Goal: Transaction & Acquisition: Purchase product/service

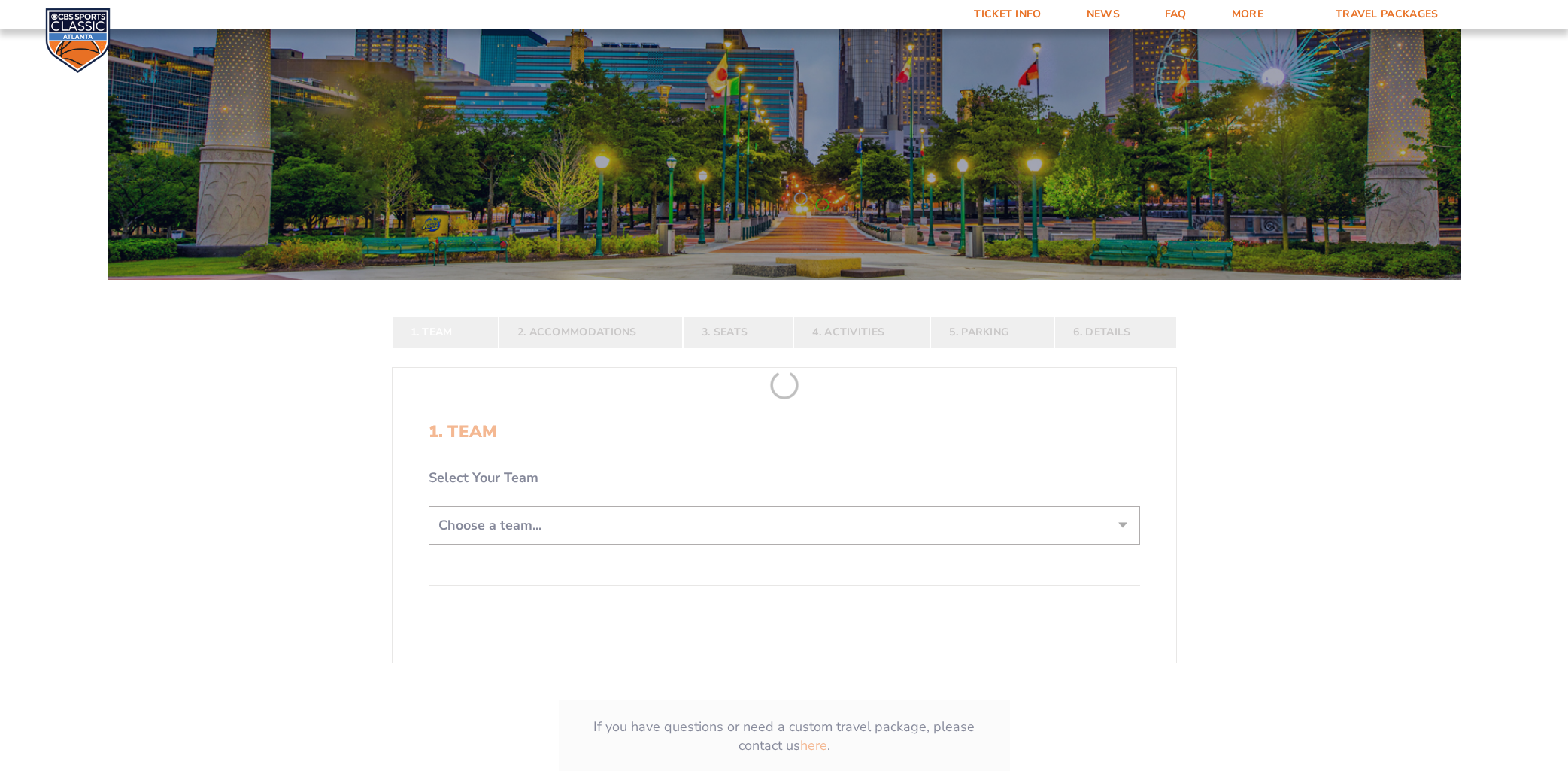
scroll to position [127, 0]
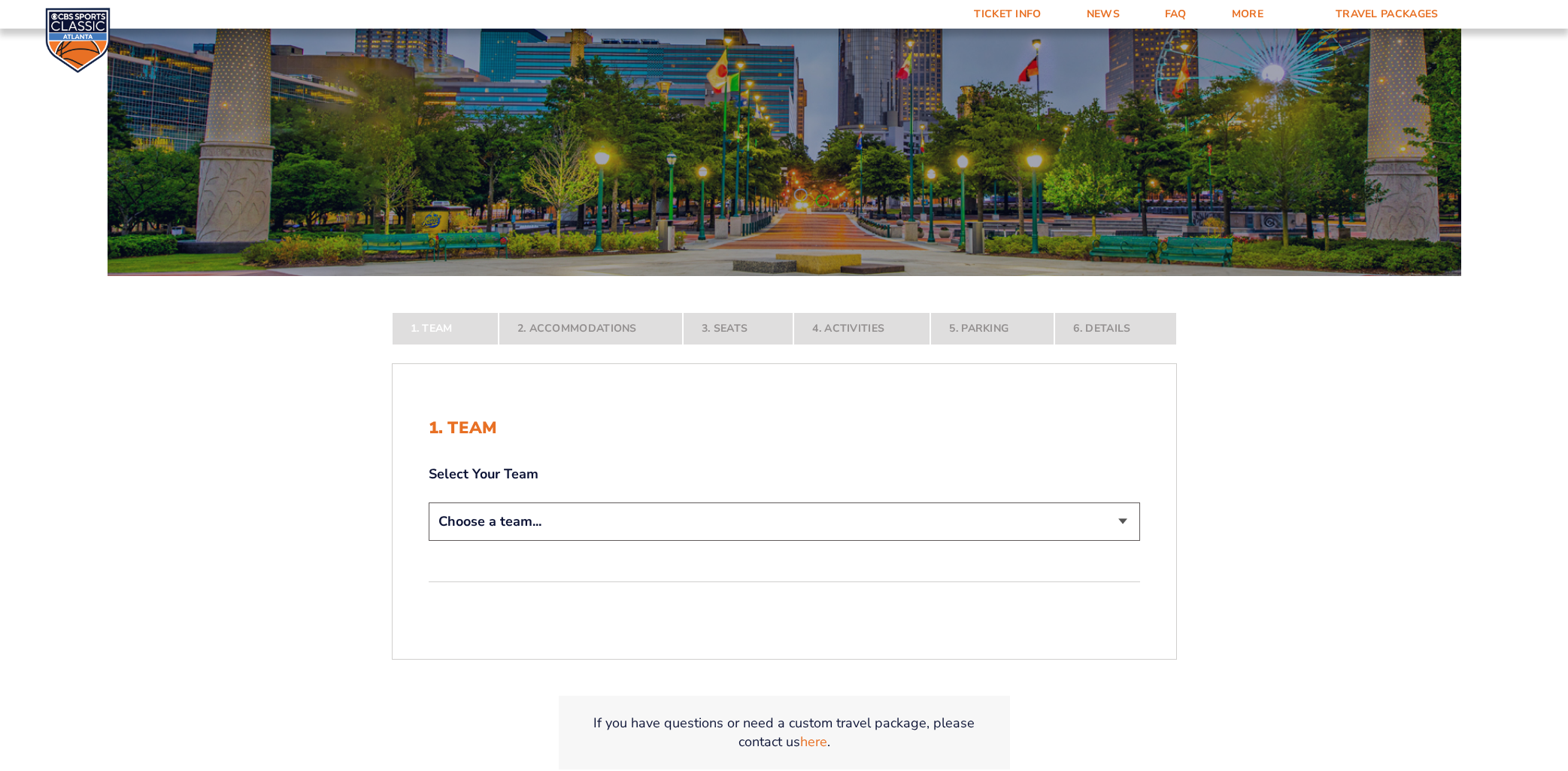
click at [554, 525] on select "Choose a team... [US_STATE] Wildcats [US_STATE] State Buckeyes [US_STATE] Tar H…" at bounding box center [784, 521] width 712 height 38
select select "12756"
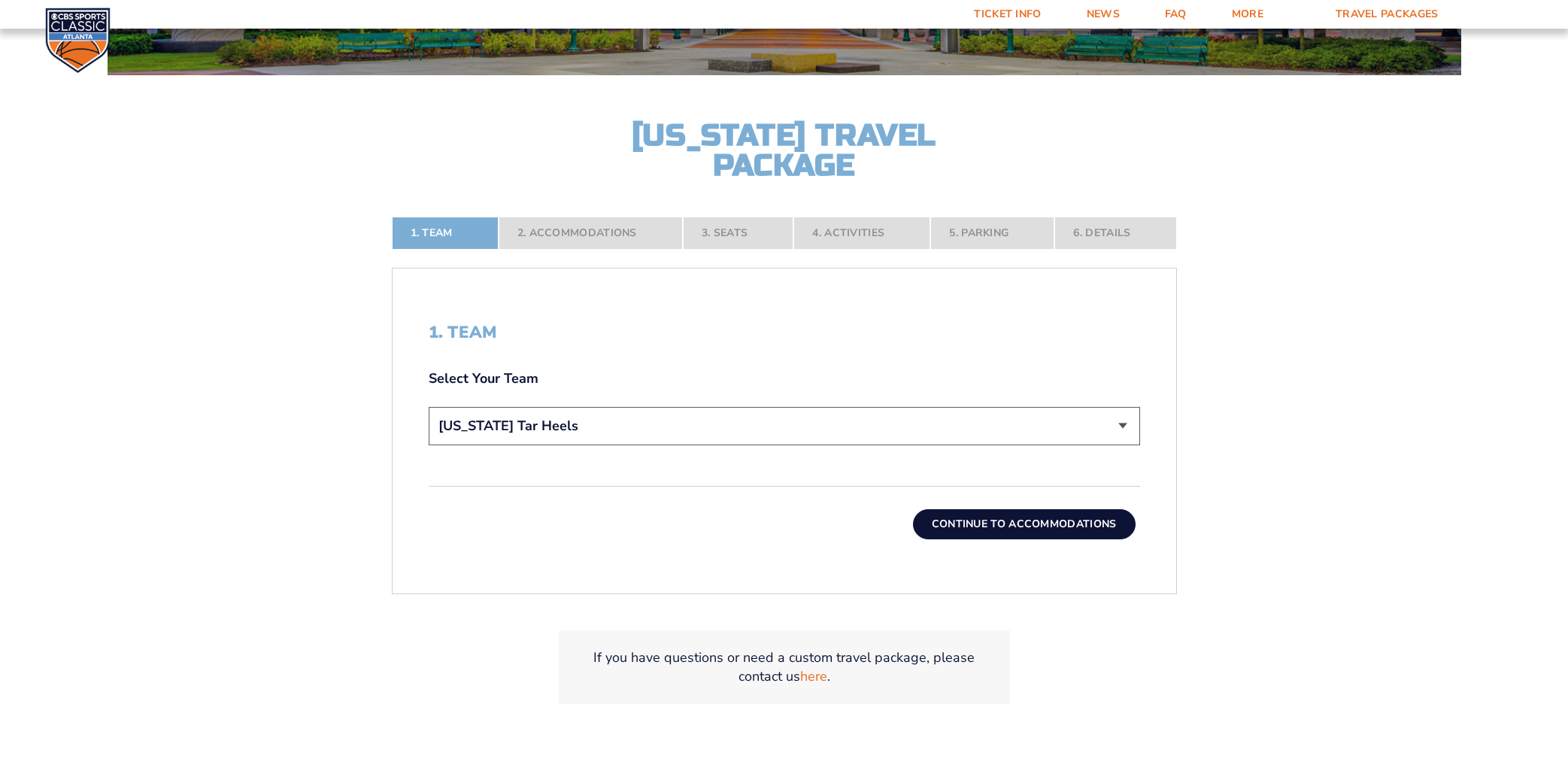
scroll to position [333, 0]
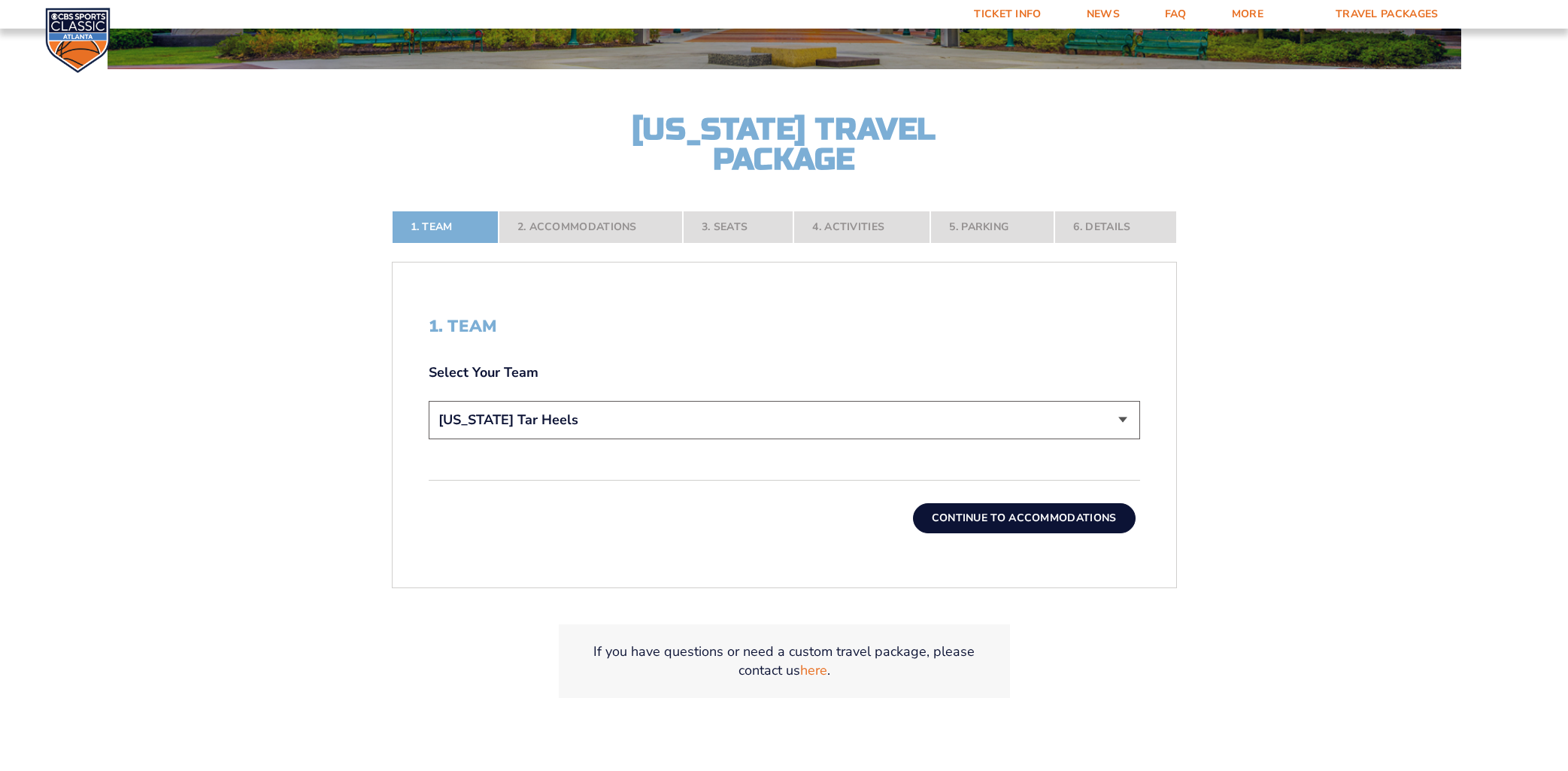
click at [1055, 518] on button "Continue To Accommodations" at bounding box center [1025, 518] width 223 height 30
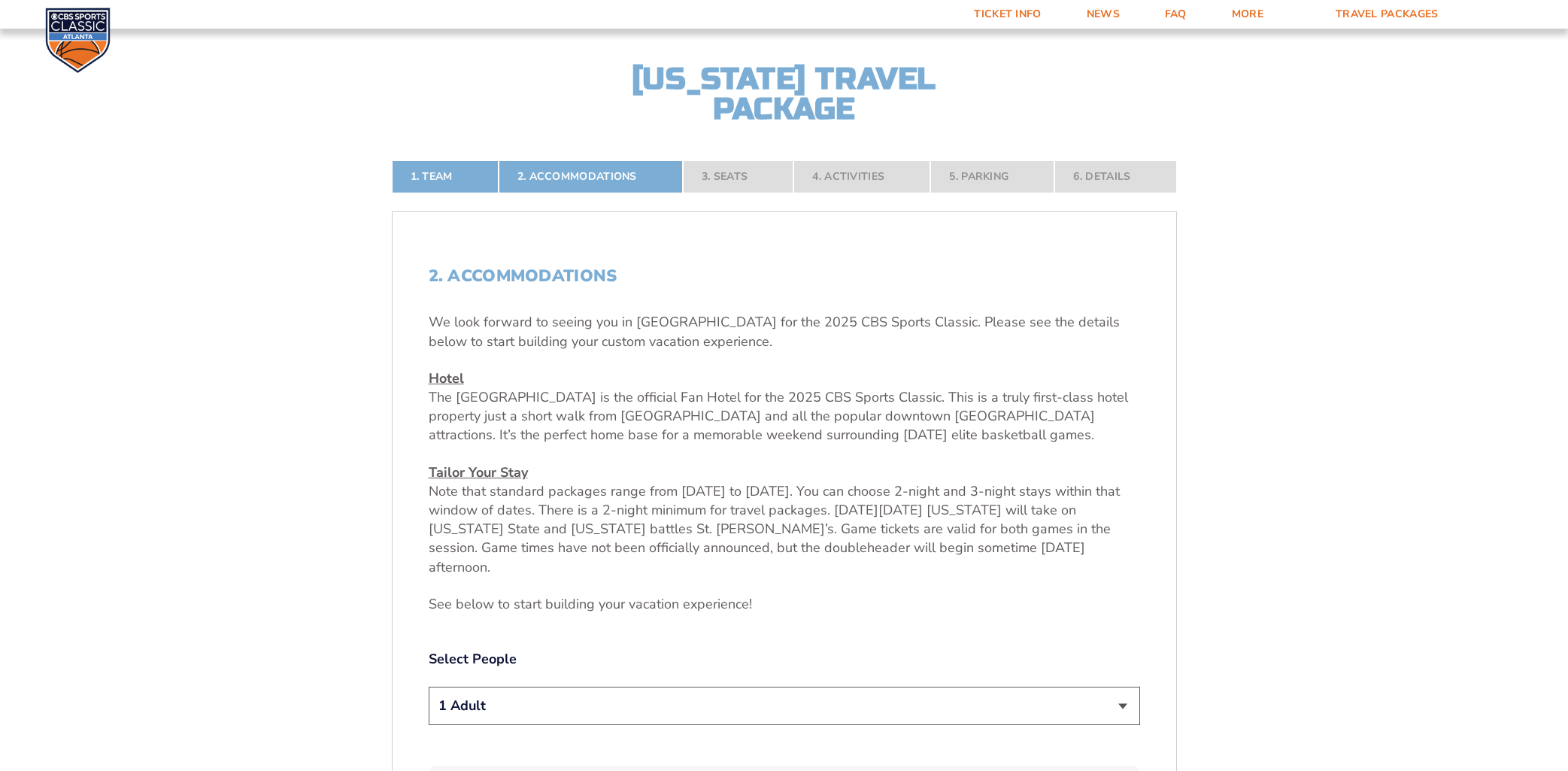
scroll to position [400, 0]
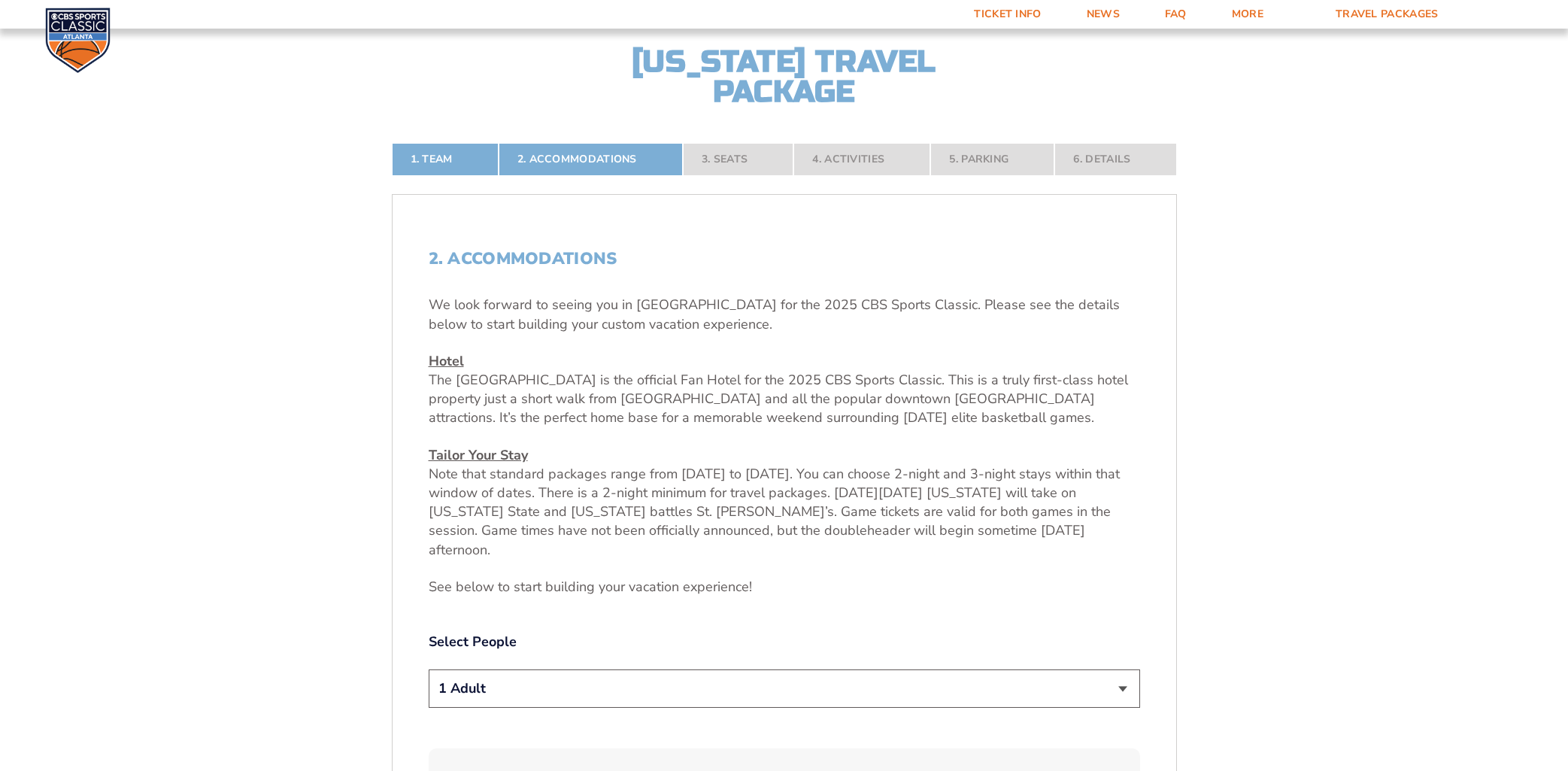
click at [676, 669] on select "1 Adult 2 Adults 3 Adults 4 Adults 2 Adults + 1 Child 2 Adults + 2 Children 2 A…" at bounding box center [784, 688] width 712 height 38
select select "4 Adults"
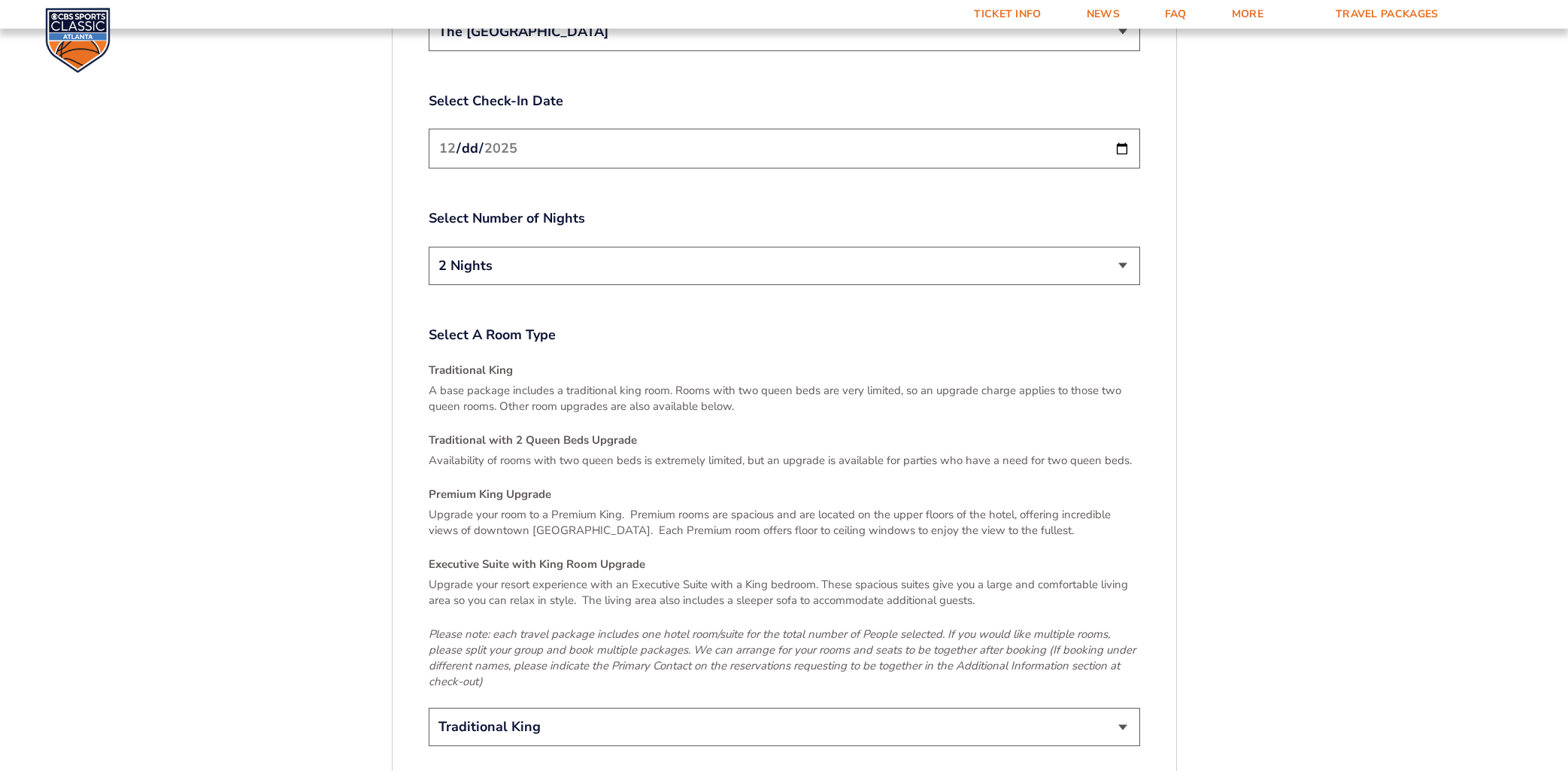
scroll to position [2022, 0]
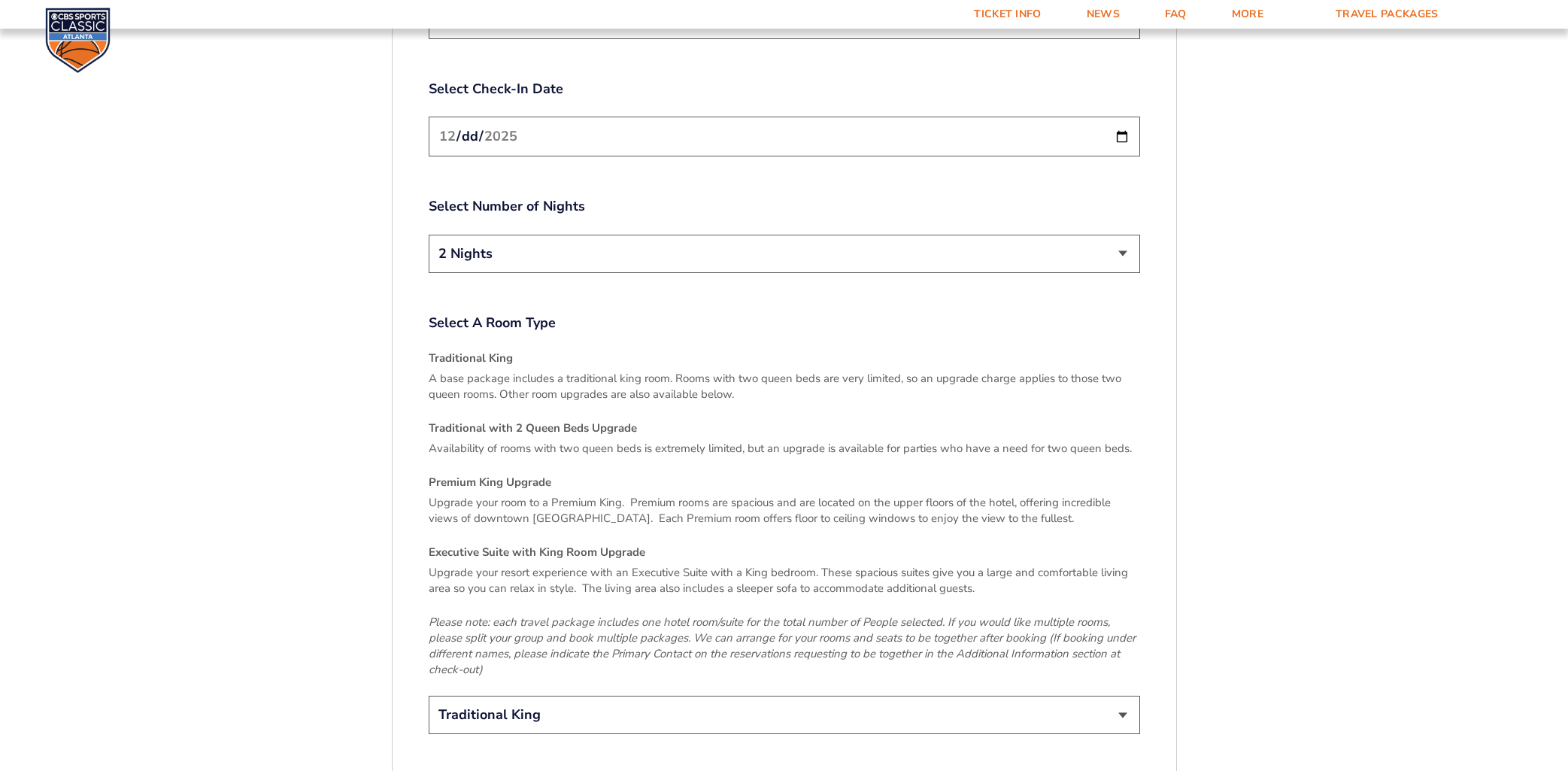
click at [1015, 695] on select "Traditional King Traditional with 2 Queen Beds Upgrade (+$45 per night) Premium…" at bounding box center [784, 714] width 712 height 38
select select "Traditional with 2 Queen Beds Upgrade"
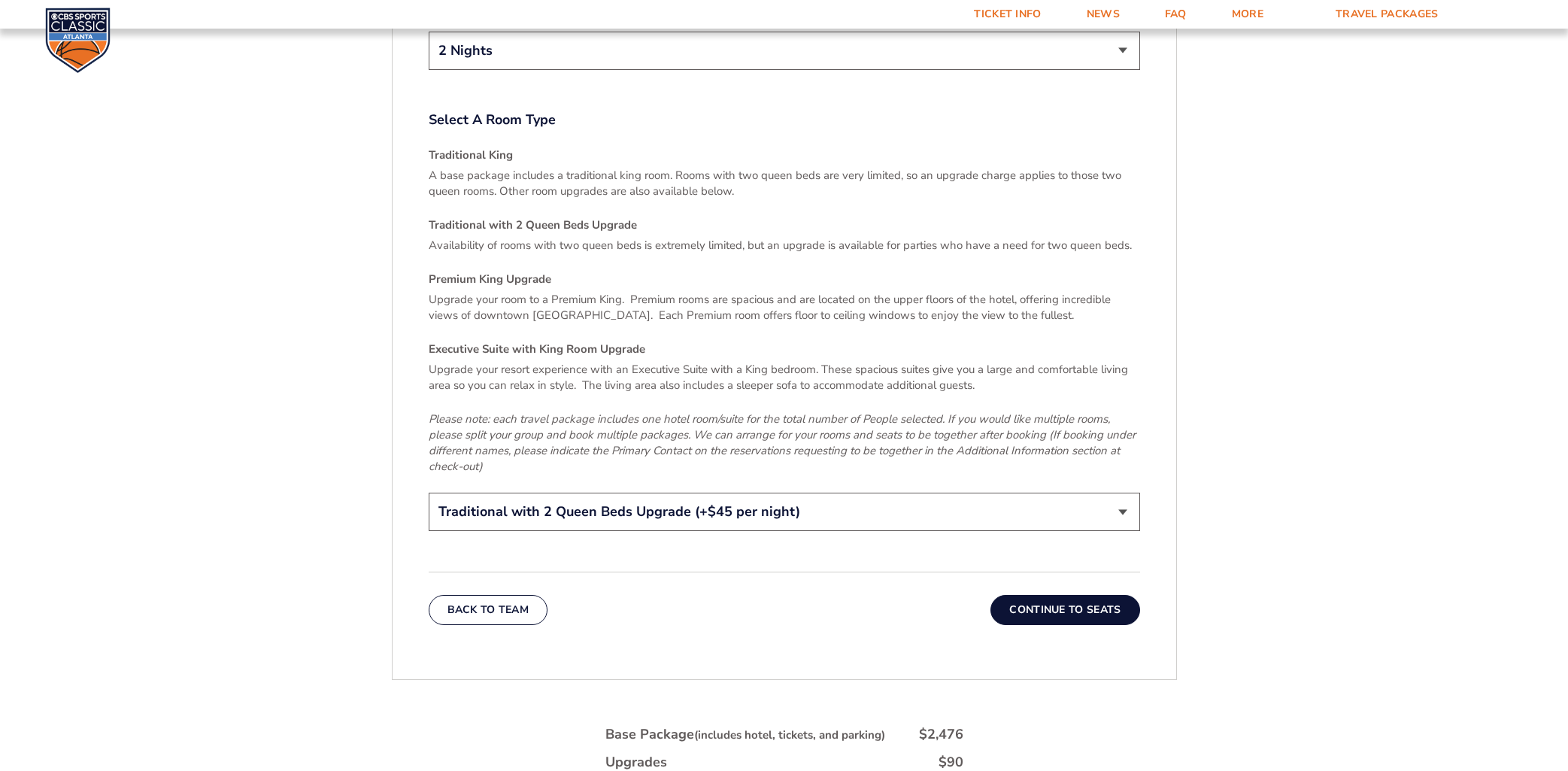
scroll to position [2227, 0]
click at [1064, 593] on button "Continue To Seats" at bounding box center [1064, 608] width 149 height 30
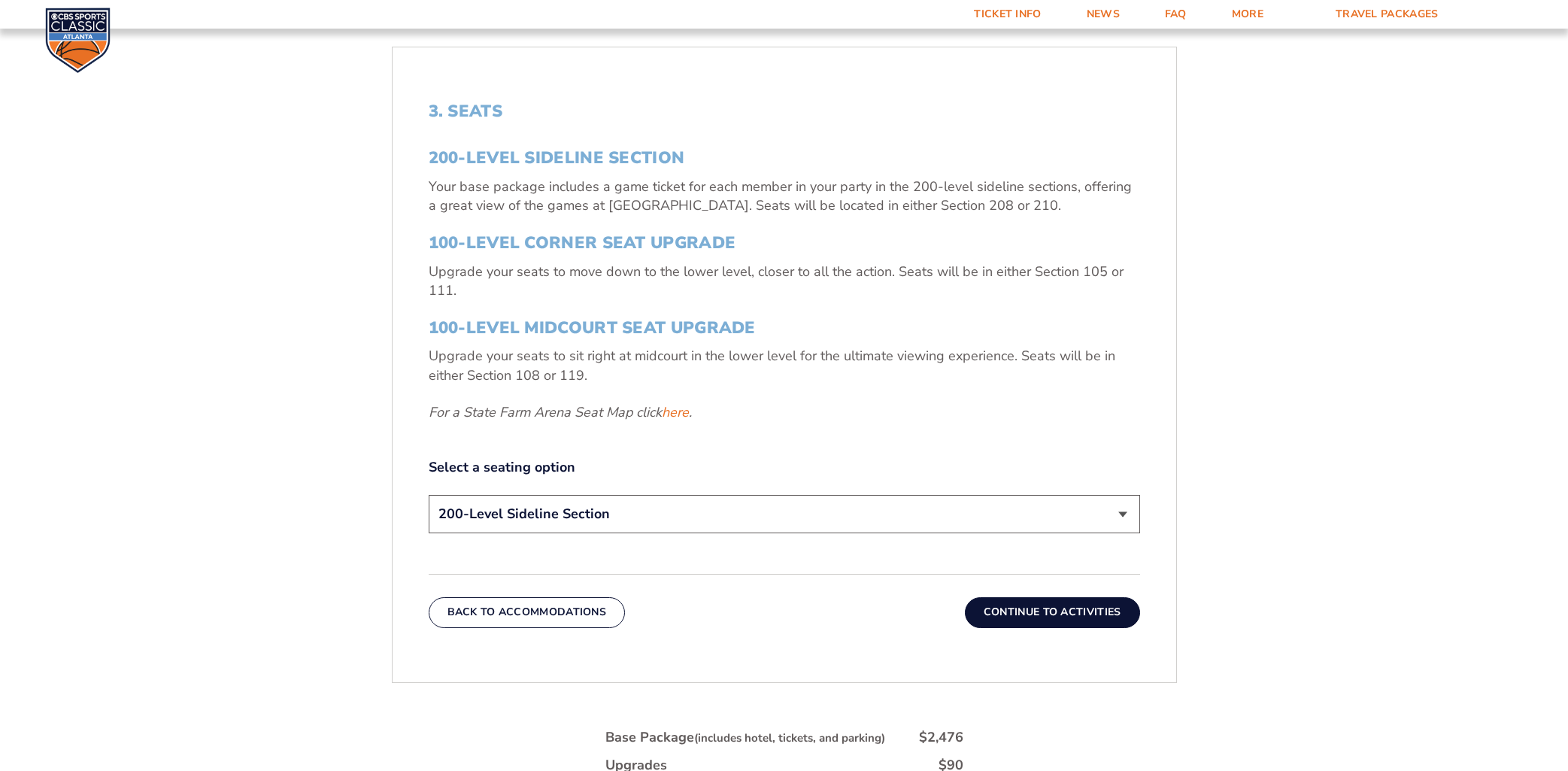
scroll to position [564, 0]
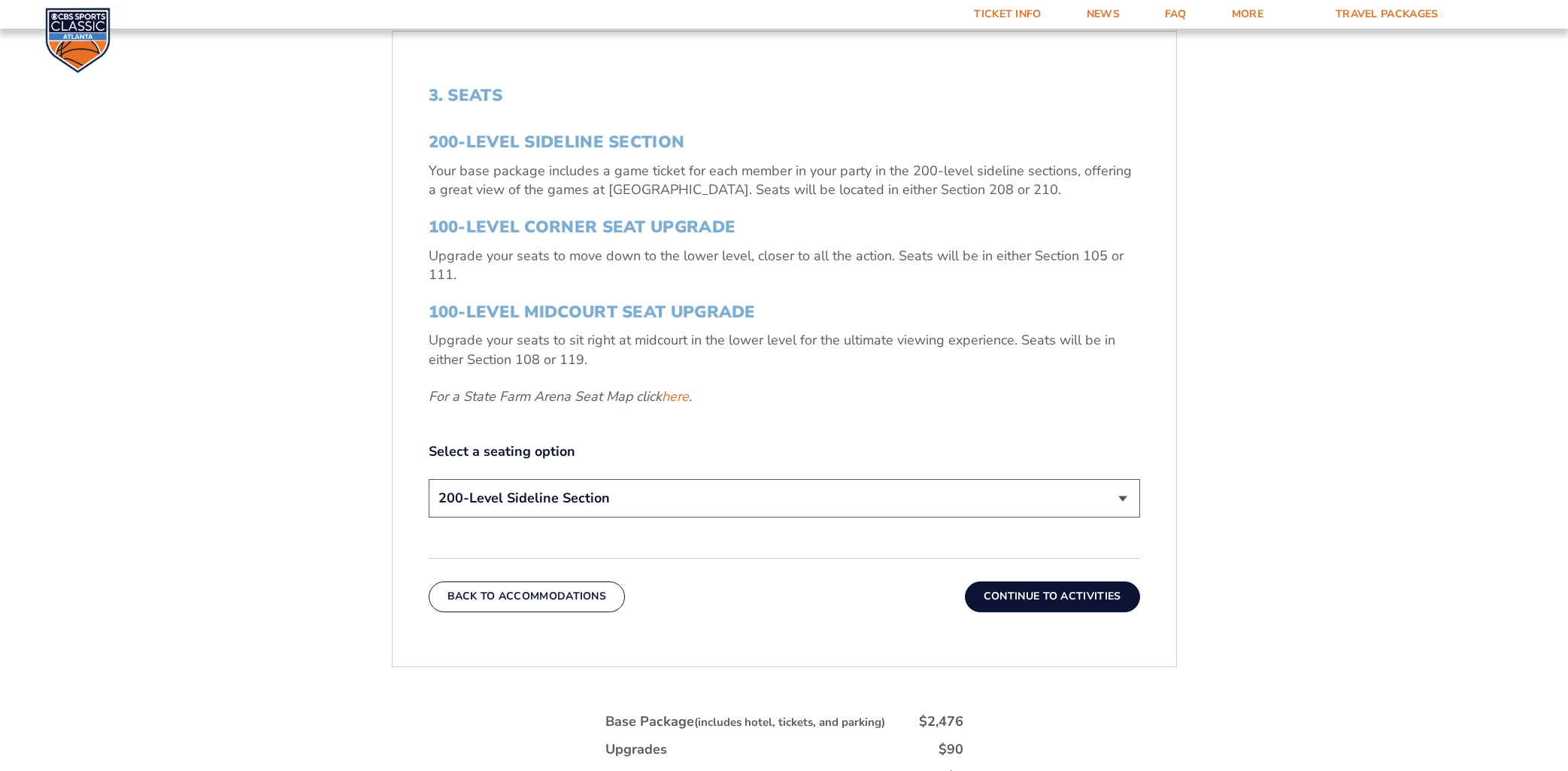
click at [825, 492] on select "200-Level Sideline Section 100-Level Corner Seat Upgrade (+$120 per person) 100…" at bounding box center [784, 498] width 712 height 38
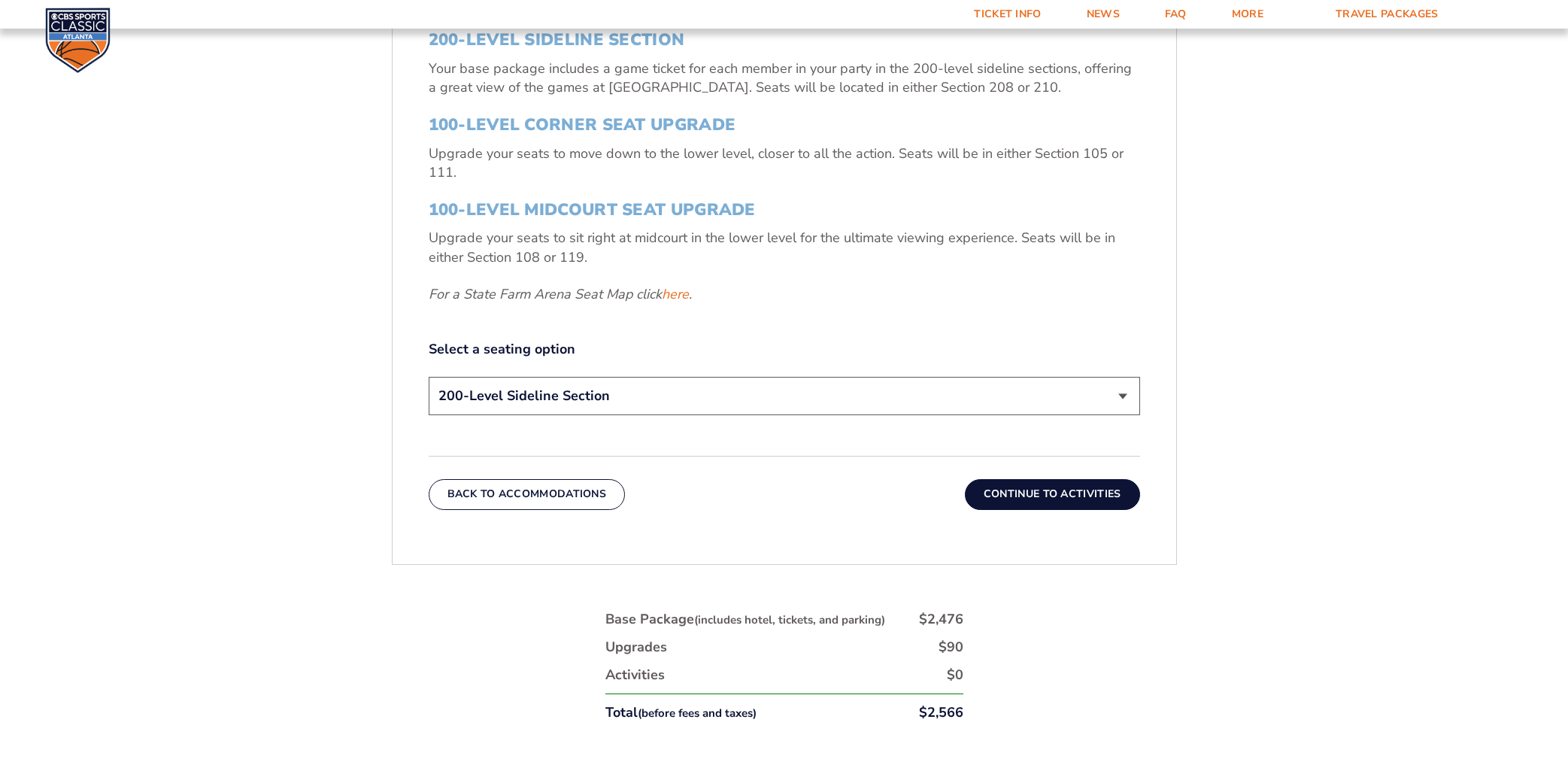
scroll to position [667, 0]
click at [997, 490] on button "Continue To Activities" at bounding box center [1052, 492] width 175 height 30
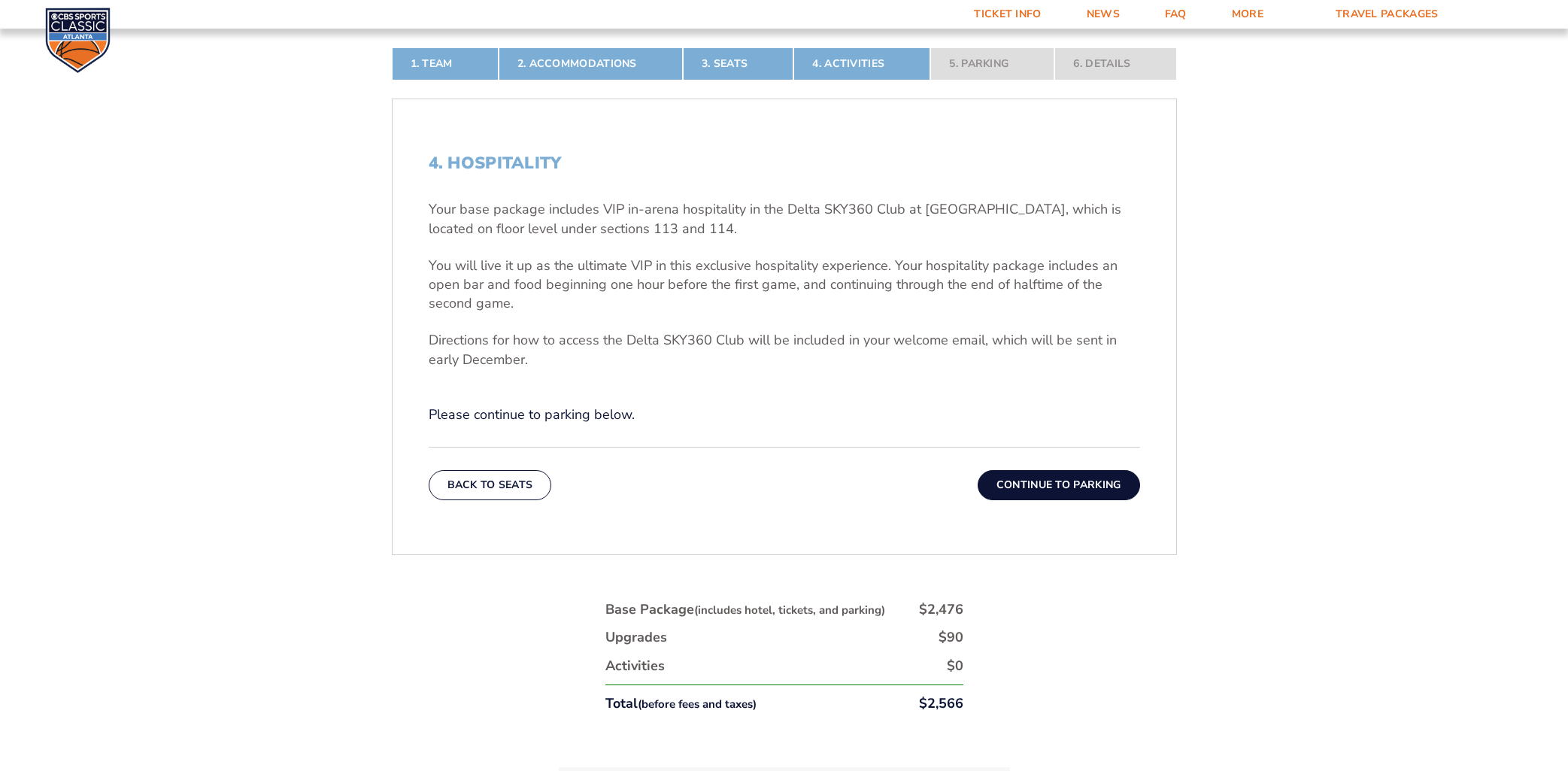
scroll to position [497, 0]
click at [1013, 477] on button "Continue To Parking" at bounding box center [1058, 483] width 162 height 30
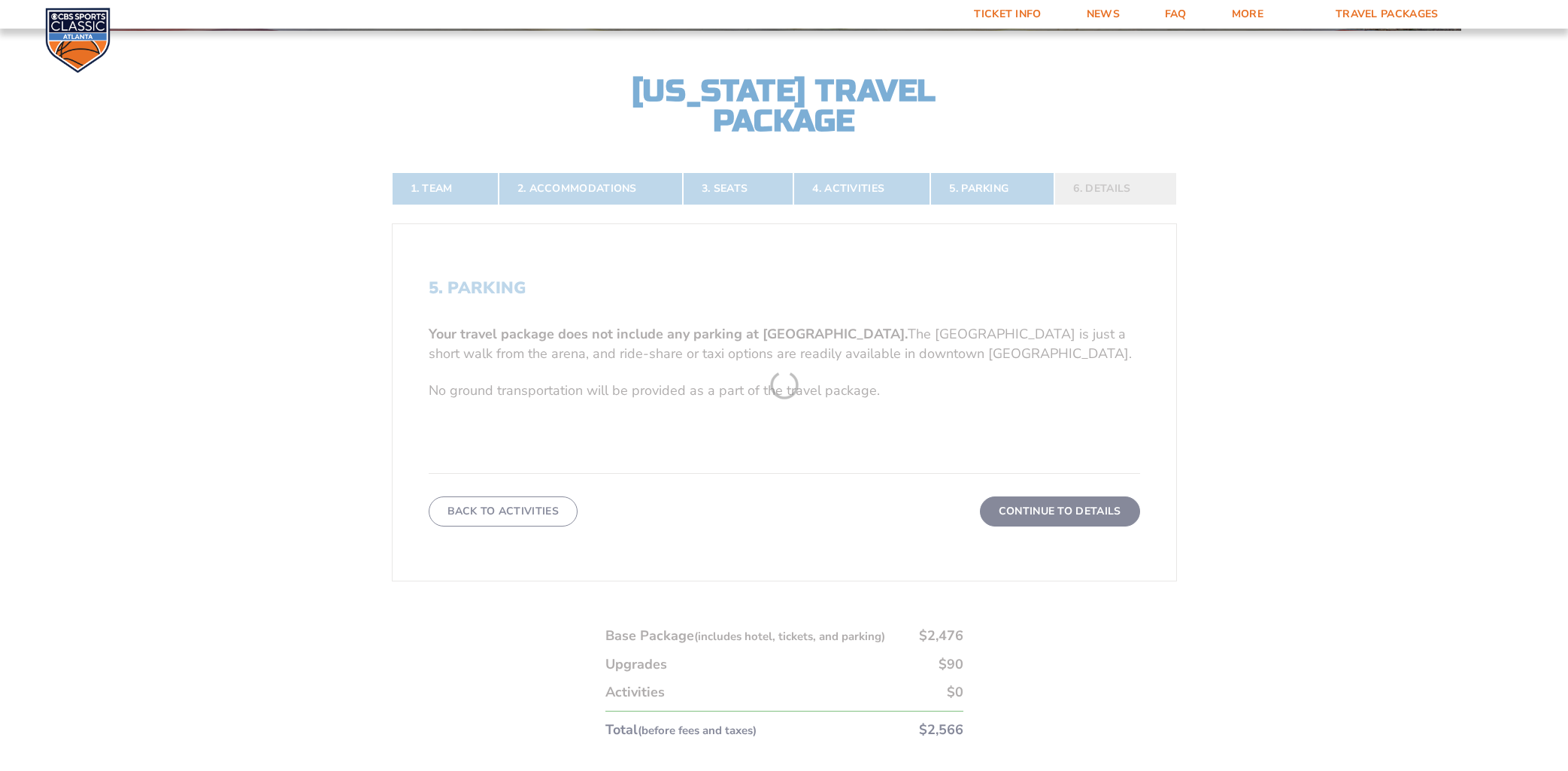
scroll to position [365, 0]
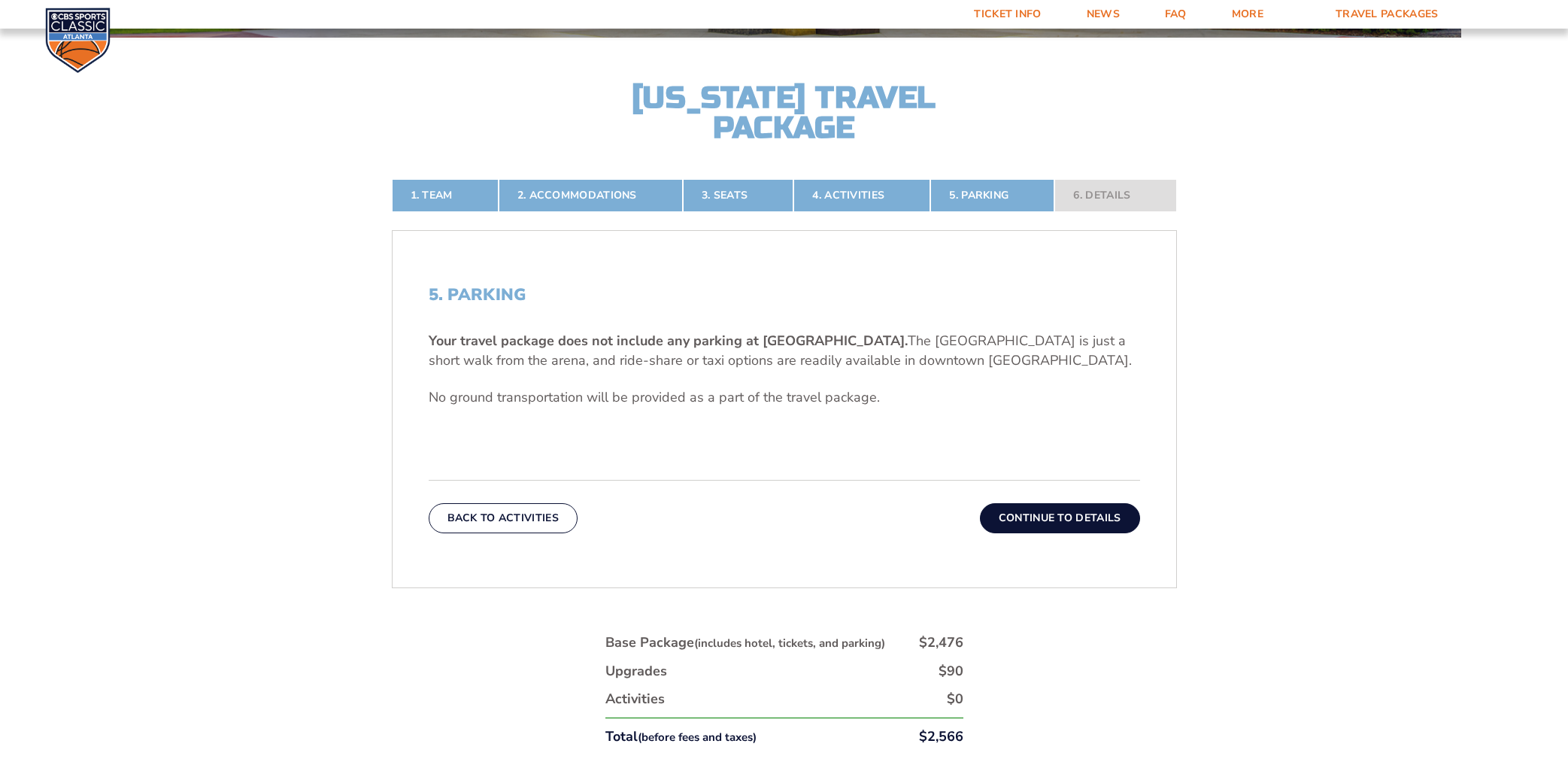
click at [1008, 515] on button "Continue To Details" at bounding box center [1060, 518] width 160 height 30
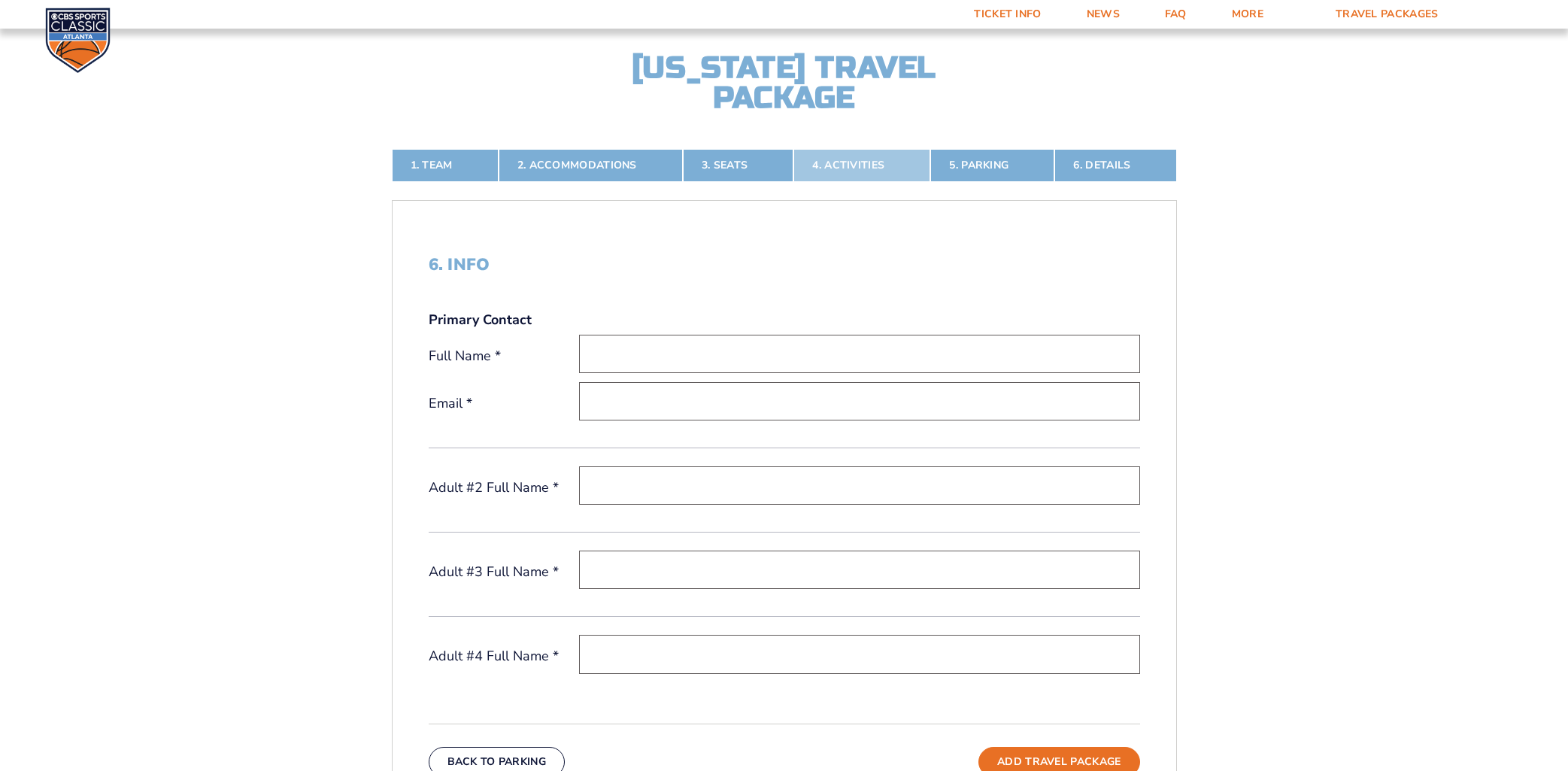
scroll to position [0, 0]
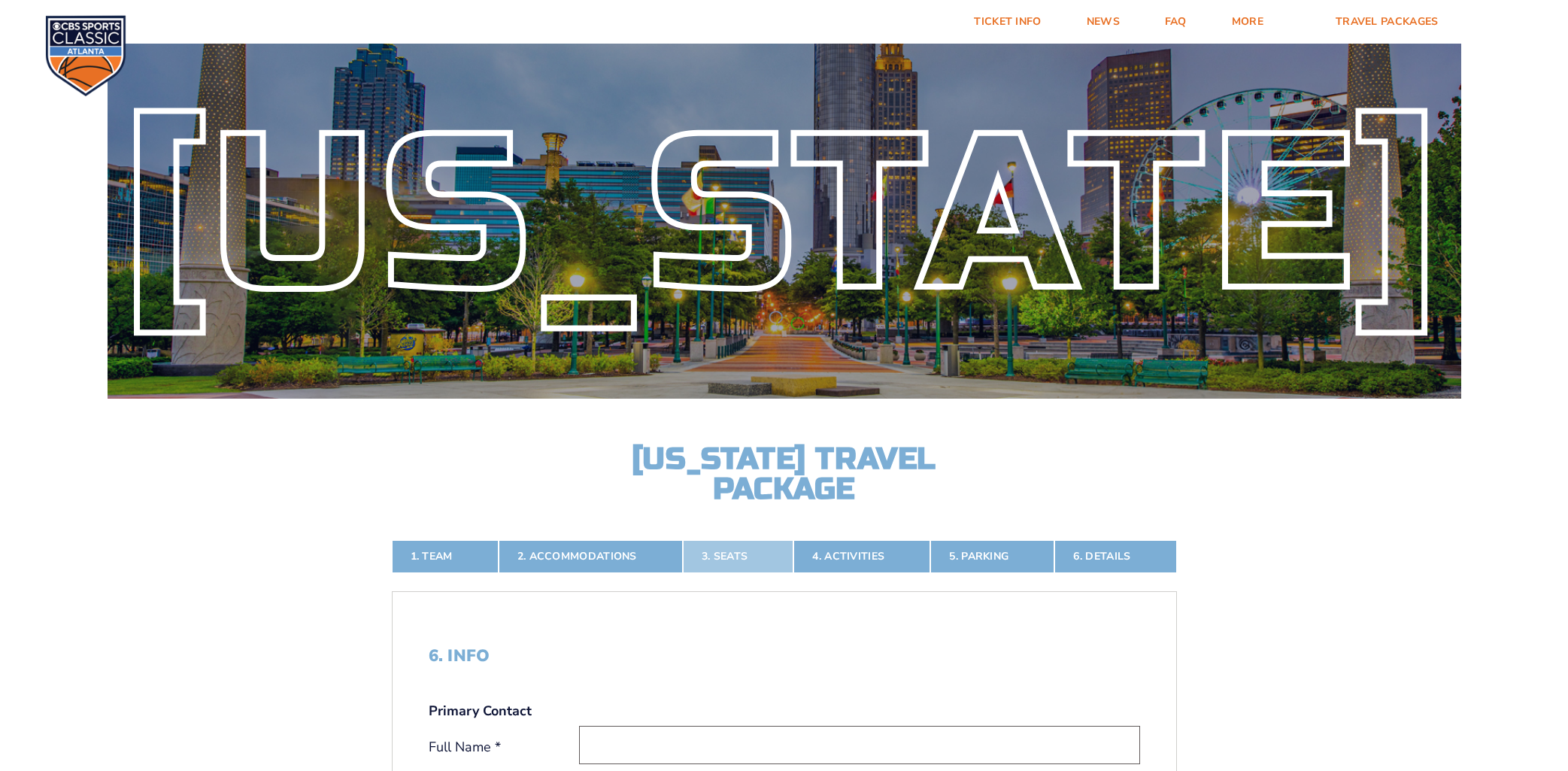
click at [747, 557] on link "3. Seats" at bounding box center [737, 556] width 110 height 33
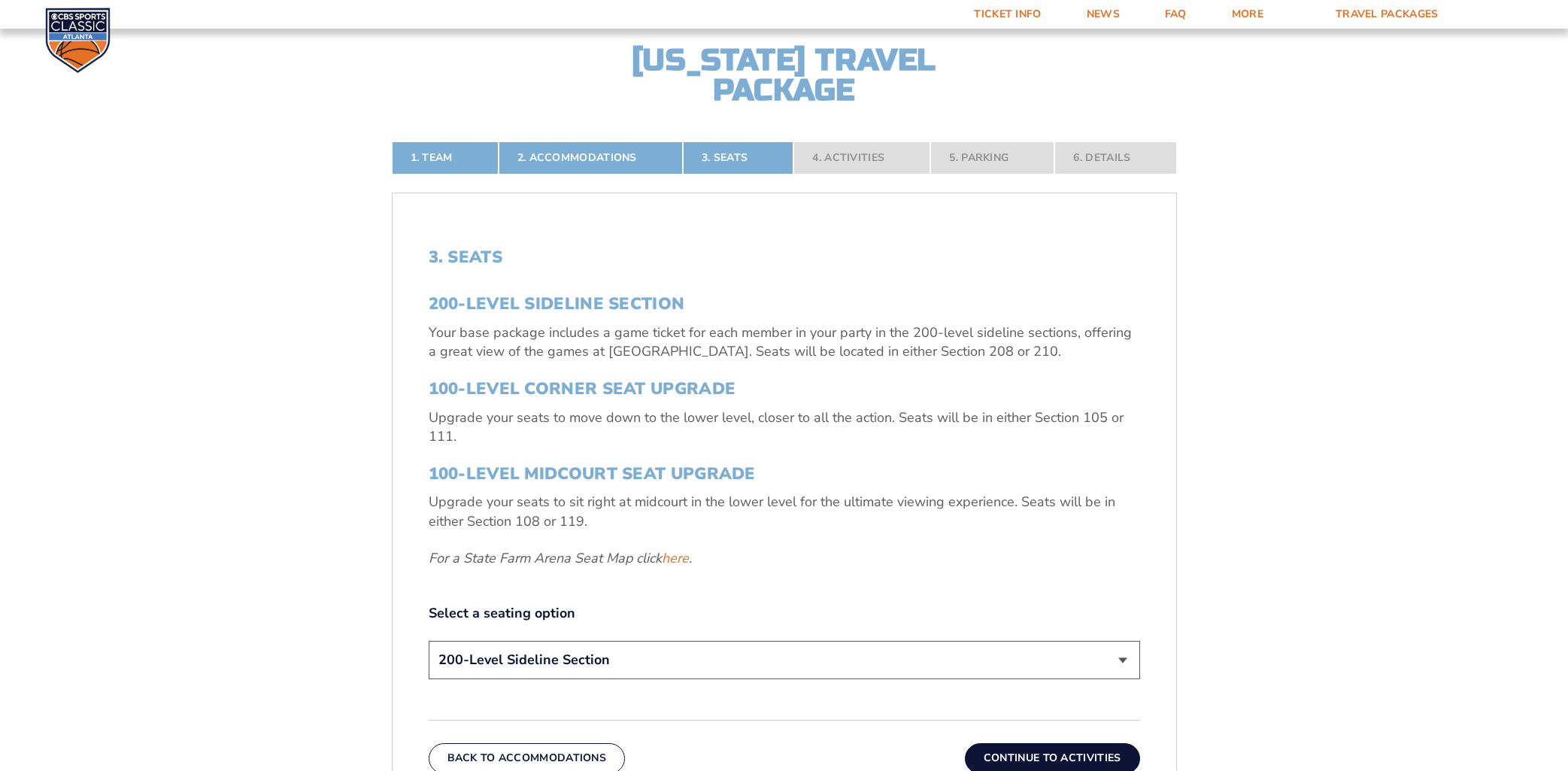
scroll to position [404, 0]
click at [626, 665] on select "200-Level Sideline Section 100-Level Corner Seat Upgrade (+$120 per person) 100…" at bounding box center [784, 659] width 712 height 38
select select "100-Level Corner Seat Upgrade"
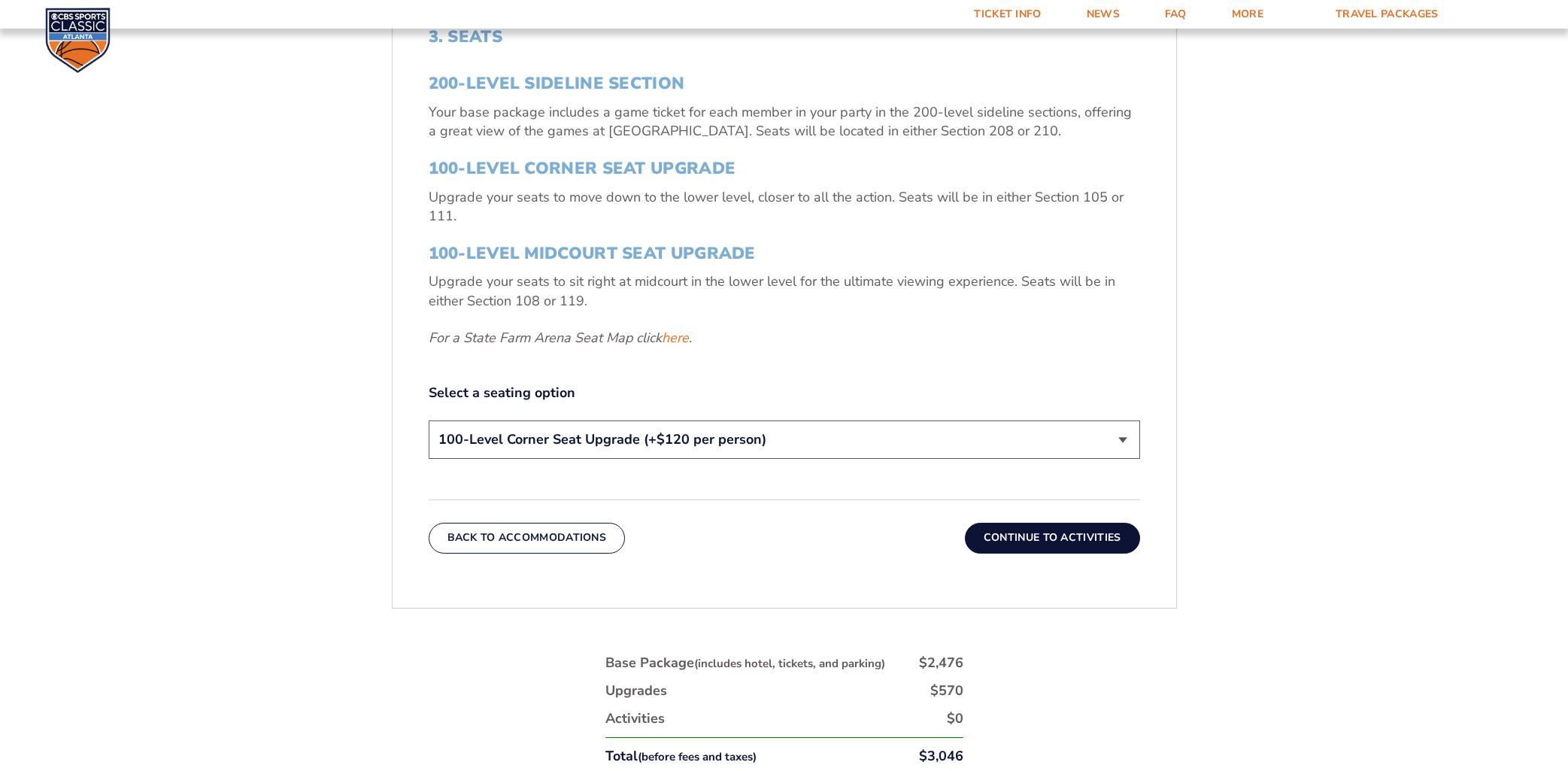
scroll to position [723, 0]
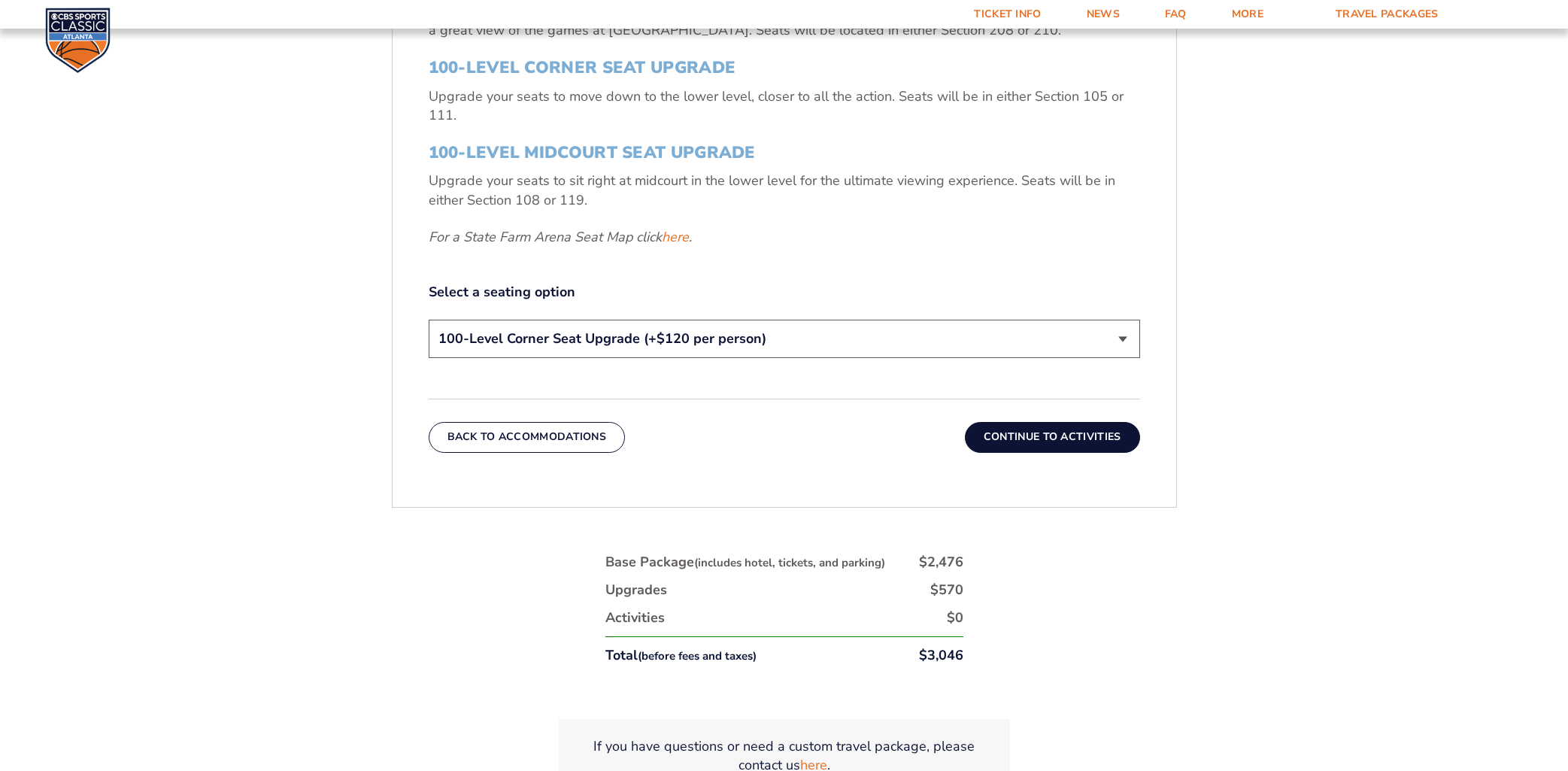
click at [719, 456] on div "3. Seats 200-Level Sideline Section Your base package includes a game ticket fo…" at bounding box center [784, 189] width 784 height 598
click at [983, 436] on button "Continue To Activities" at bounding box center [1052, 436] width 175 height 30
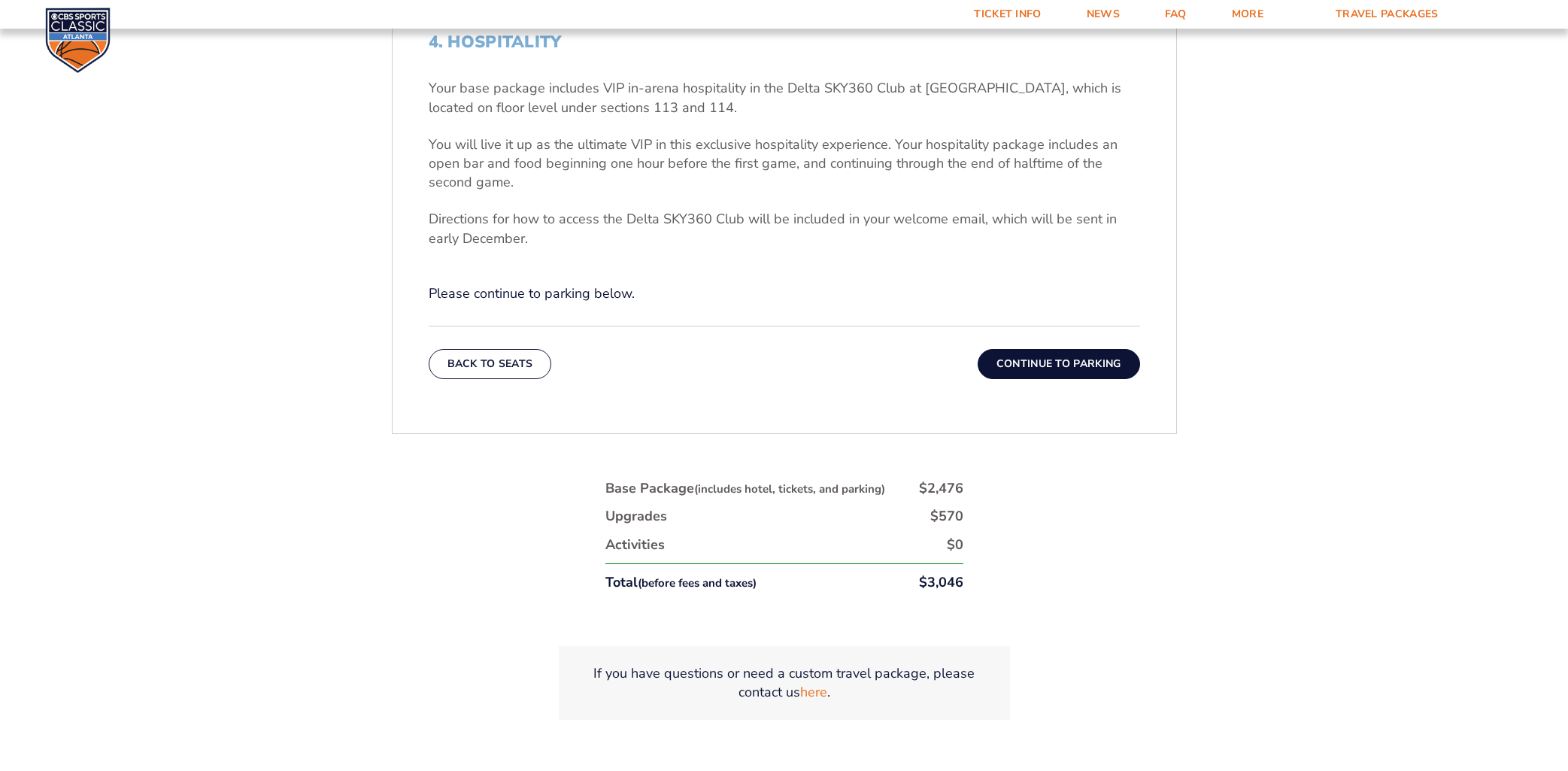
scroll to position [613, 0]
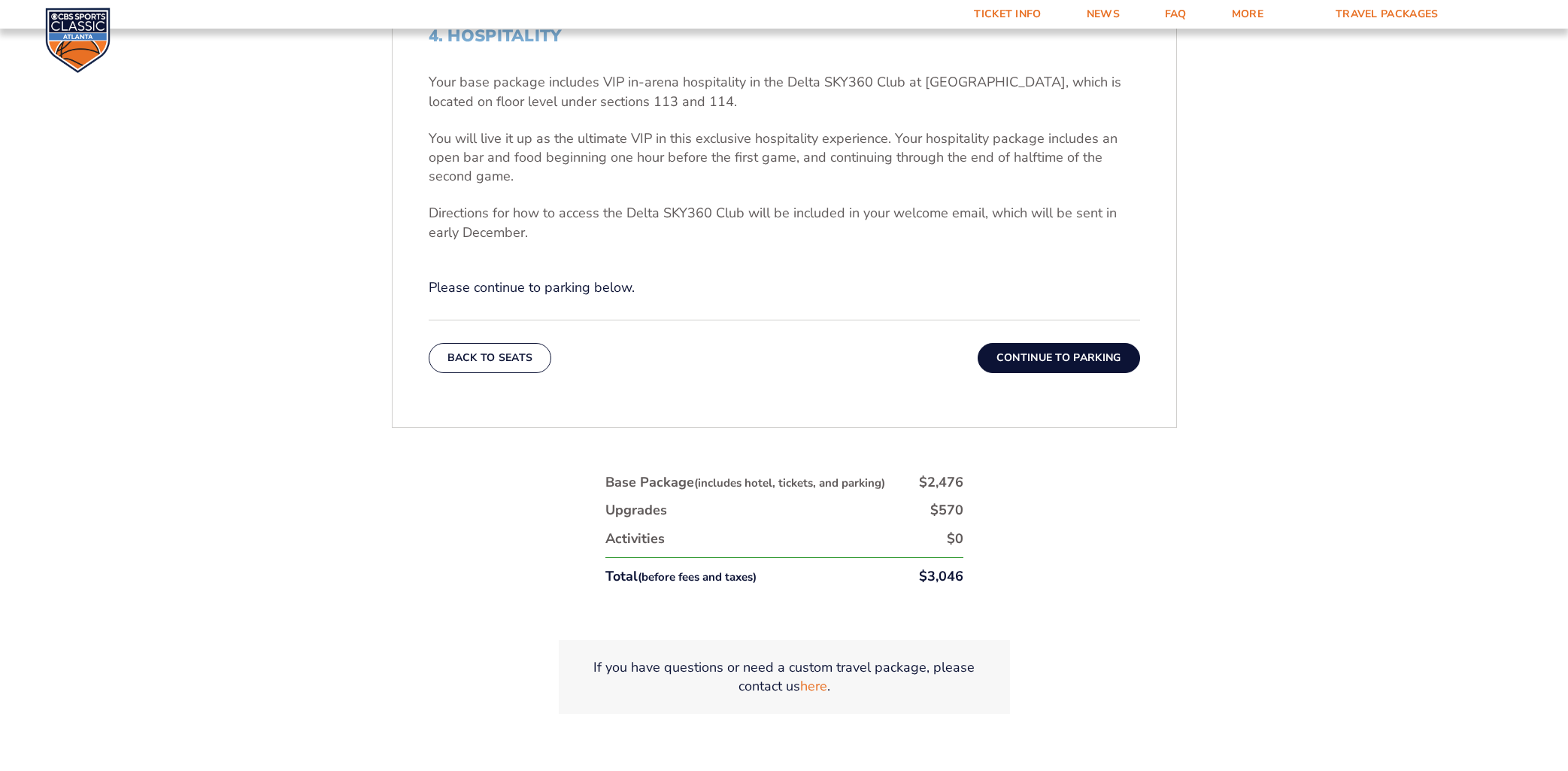
click at [1032, 350] on button "Continue To Parking" at bounding box center [1058, 357] width 162 height 30
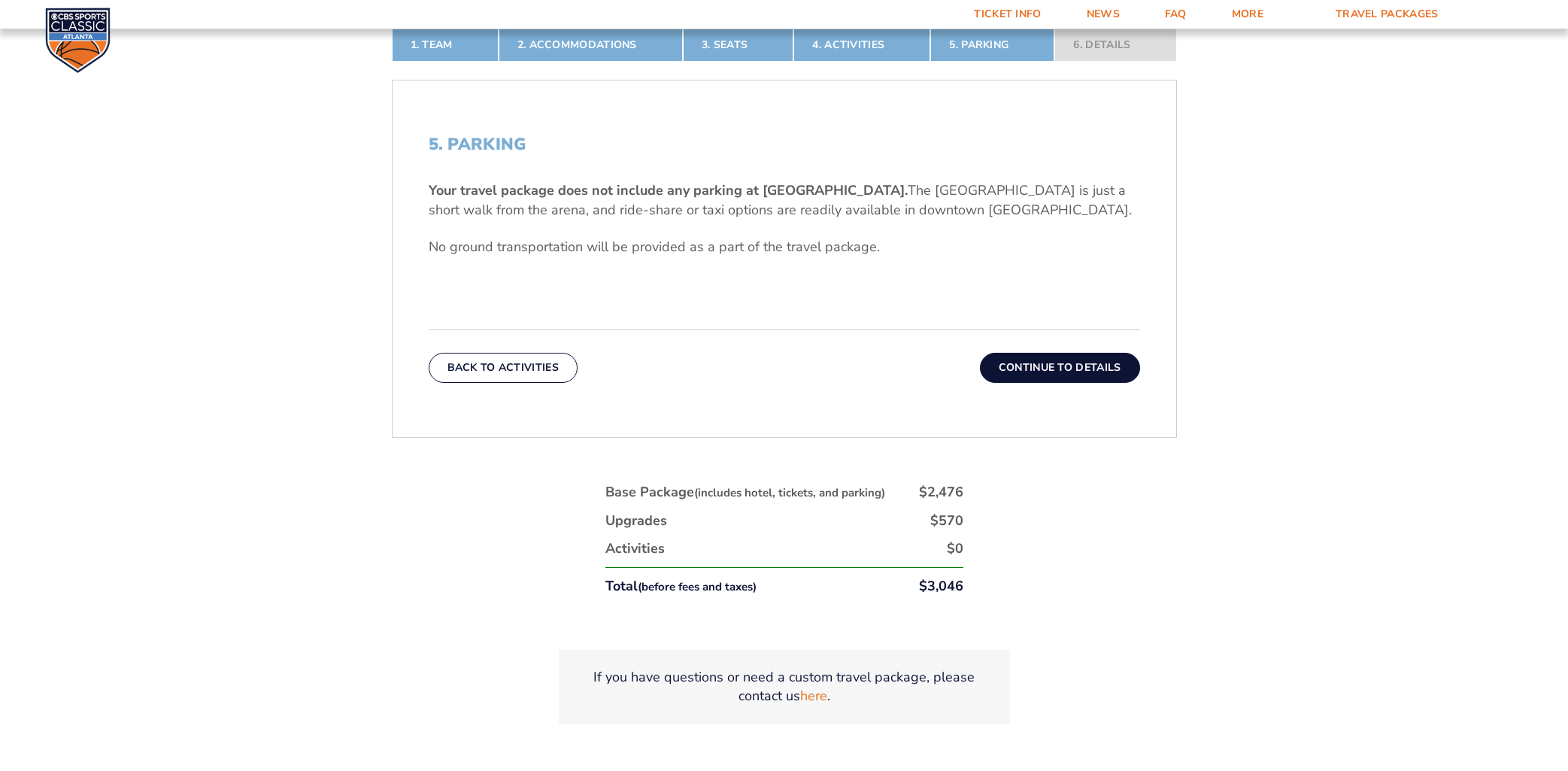
scroll to position [527, 0]
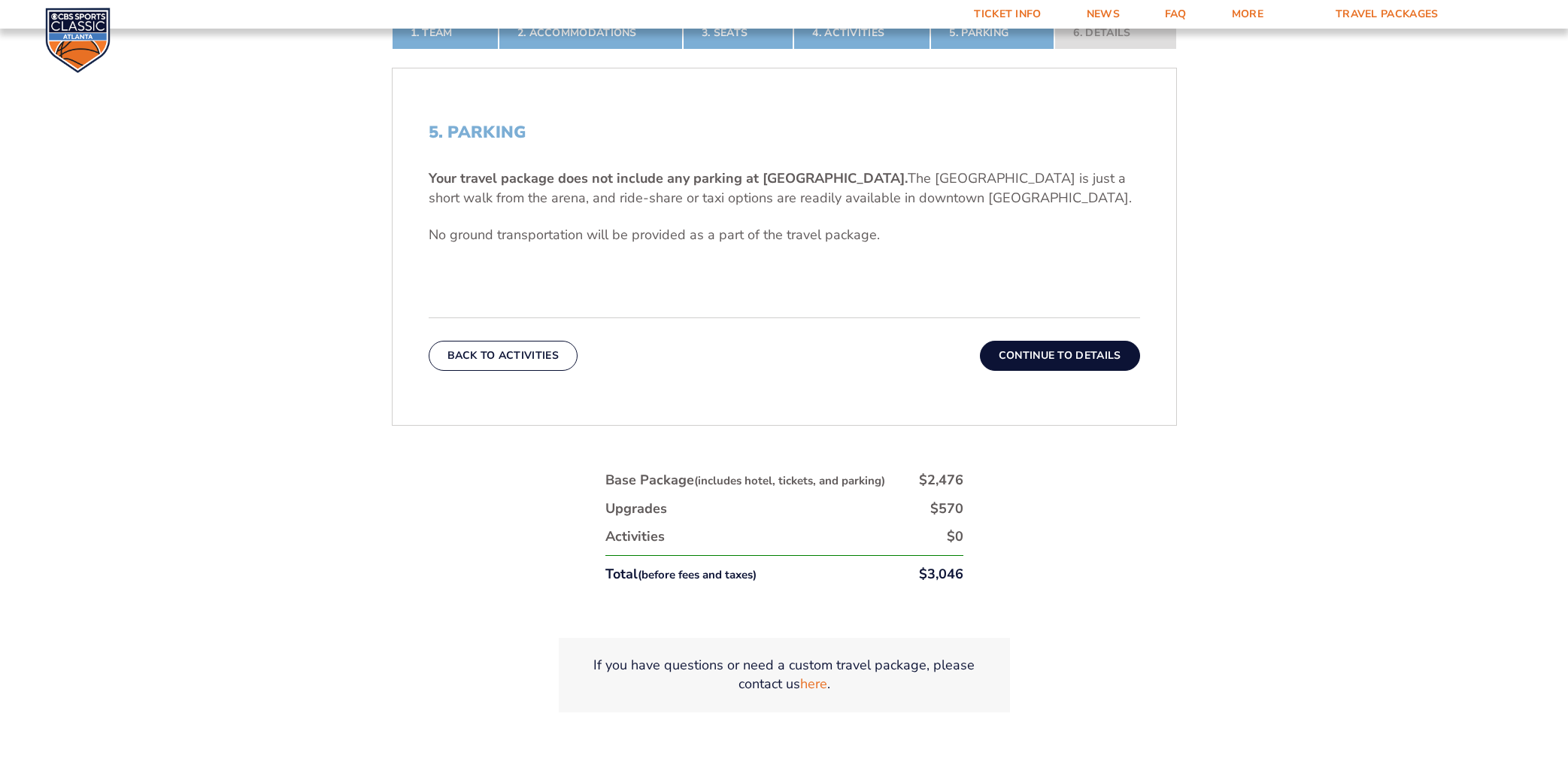
click at [1029, 349] on button "Continue To Details" at bounding box center [1060, 355] width 160 height 30
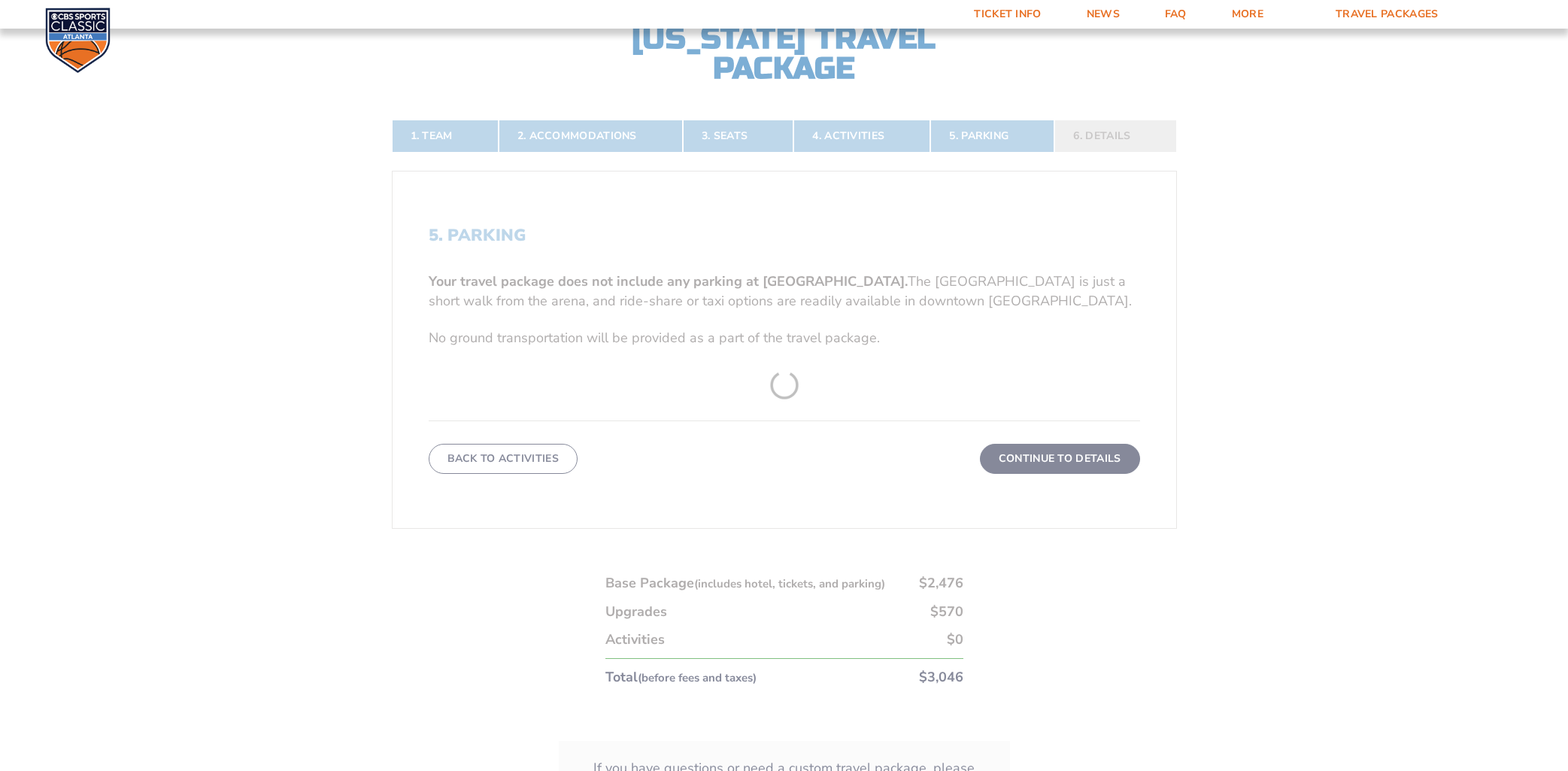
scroll to position [365, 0]
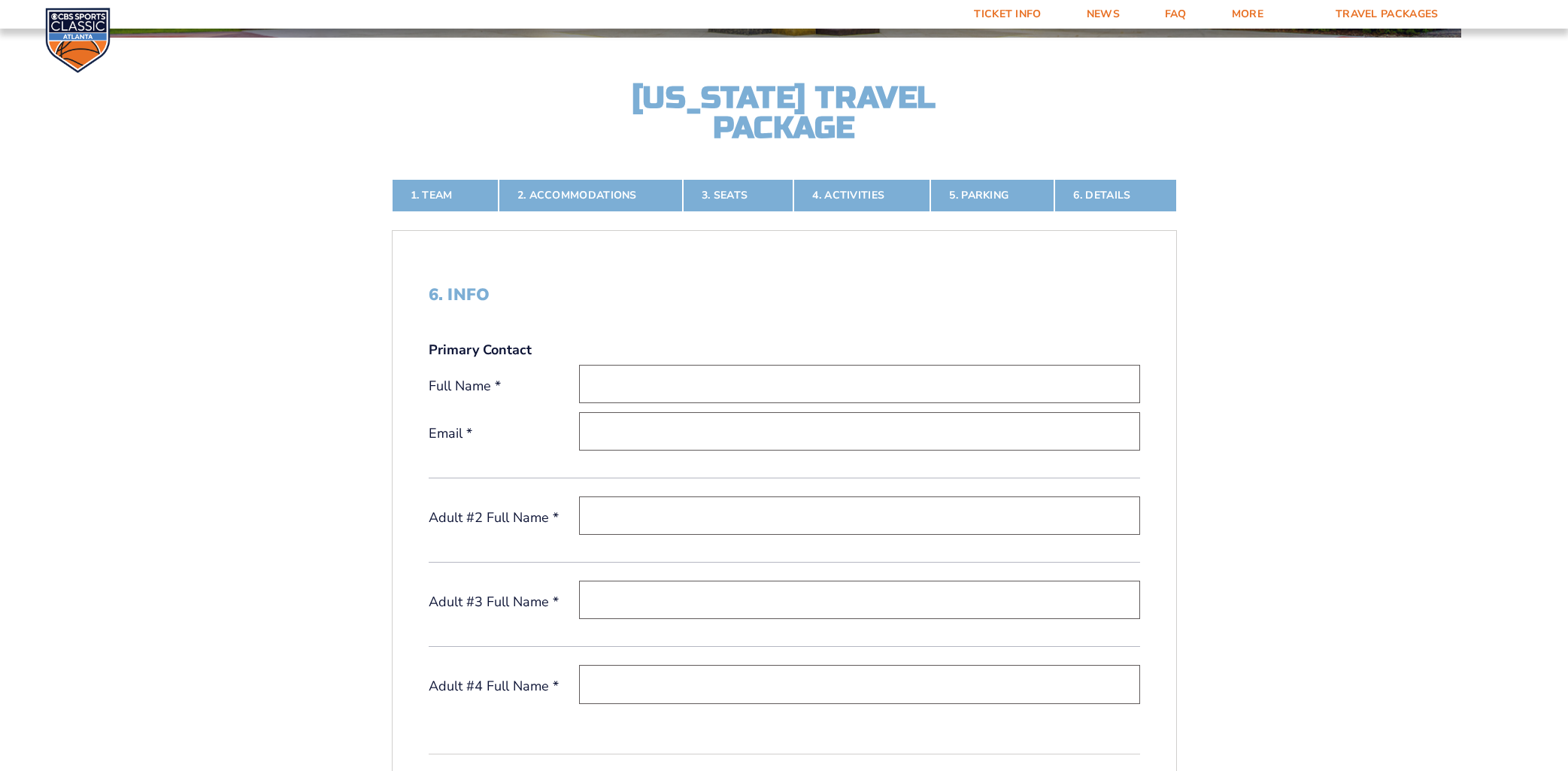
click at [876, 369] on input "text" at bounding box center [859, 384] width 561 height 38
type input "Brandon DuBose Bushnell"
type input "[PERSON_NAME][EMAIL_ADDRESS][PERSON_NAME][DOMAIN_NAME]"
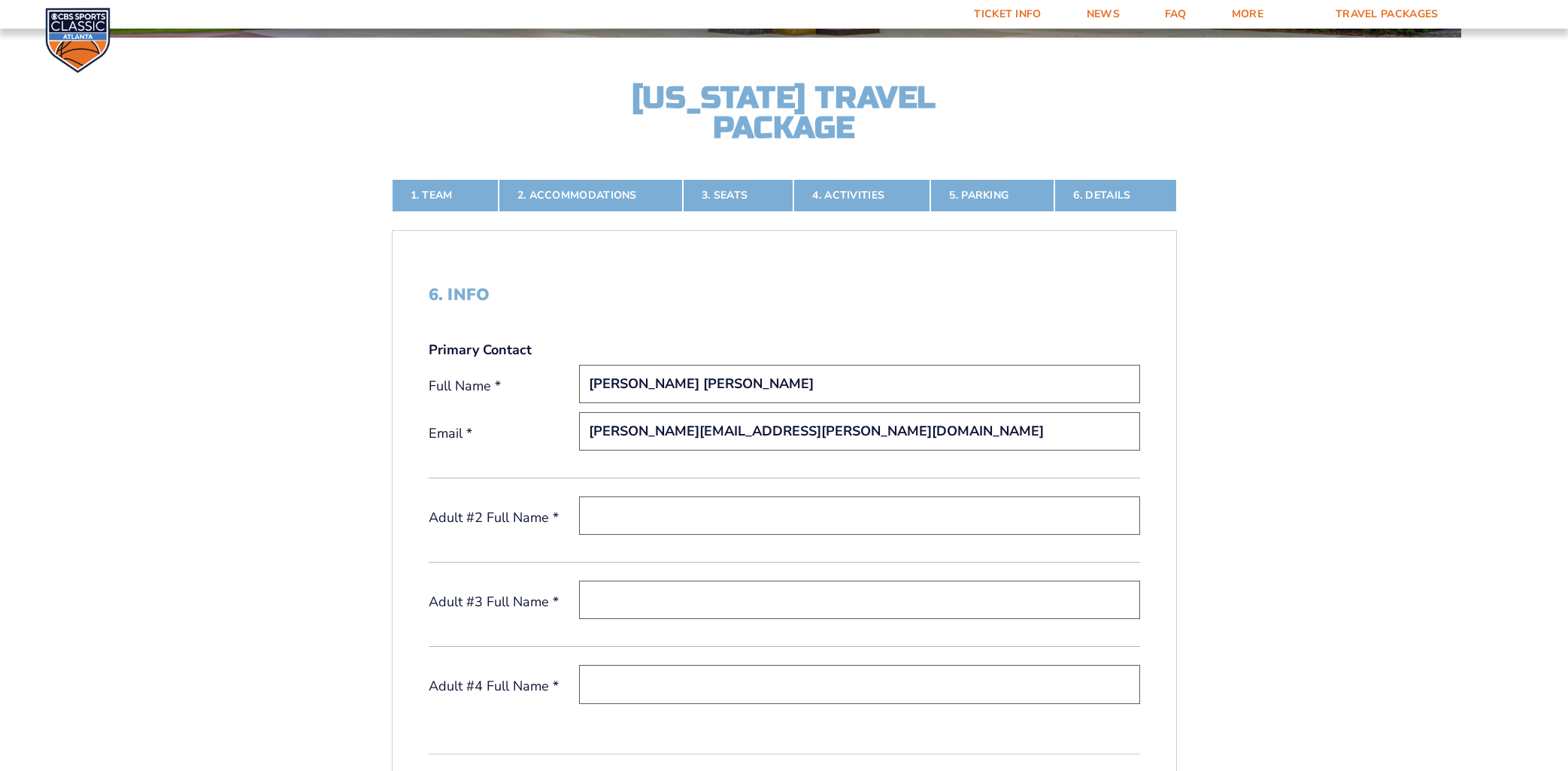
drag, startPoint x: 698, startPoint y: 387, endPoint x: 656, endPoint y: 387, distance: 42.0
click at [616, 385] on input "Brandon DuBose Bushnell" at bounding box center [859, 384] width 561 height 38
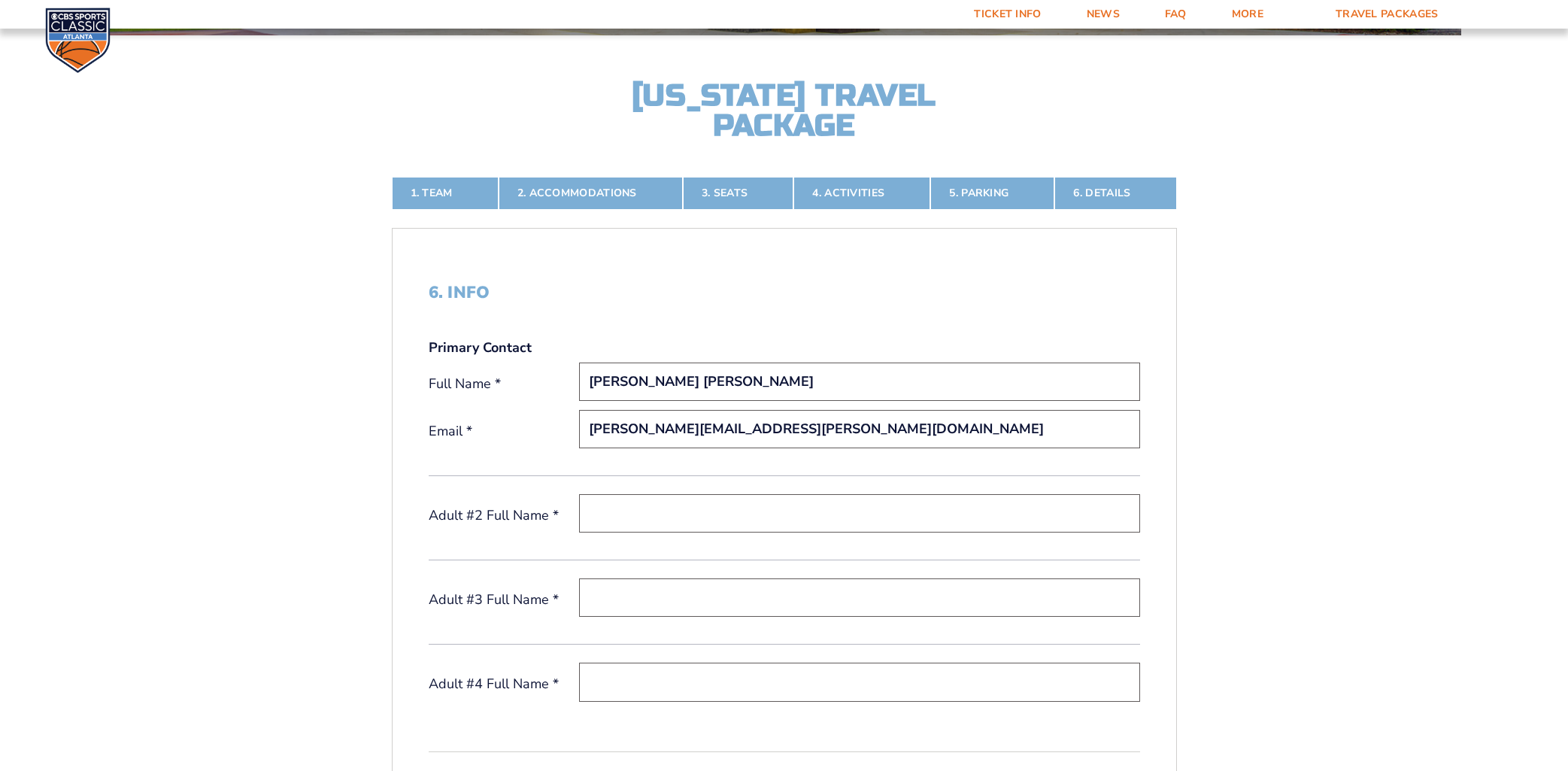
click at [873, 393] on input "Brandon DuBose Bushnell" at bounding box center [859, 382] width 561 height 38
type input "[PERSON_NAME]"
click at [710, 497] on input "text" at bounding box center [859, 514] width 561 height 38
type input "[PERSON_NAME]"
type input "[PERSON_NAME] [PERSON_NAME]"
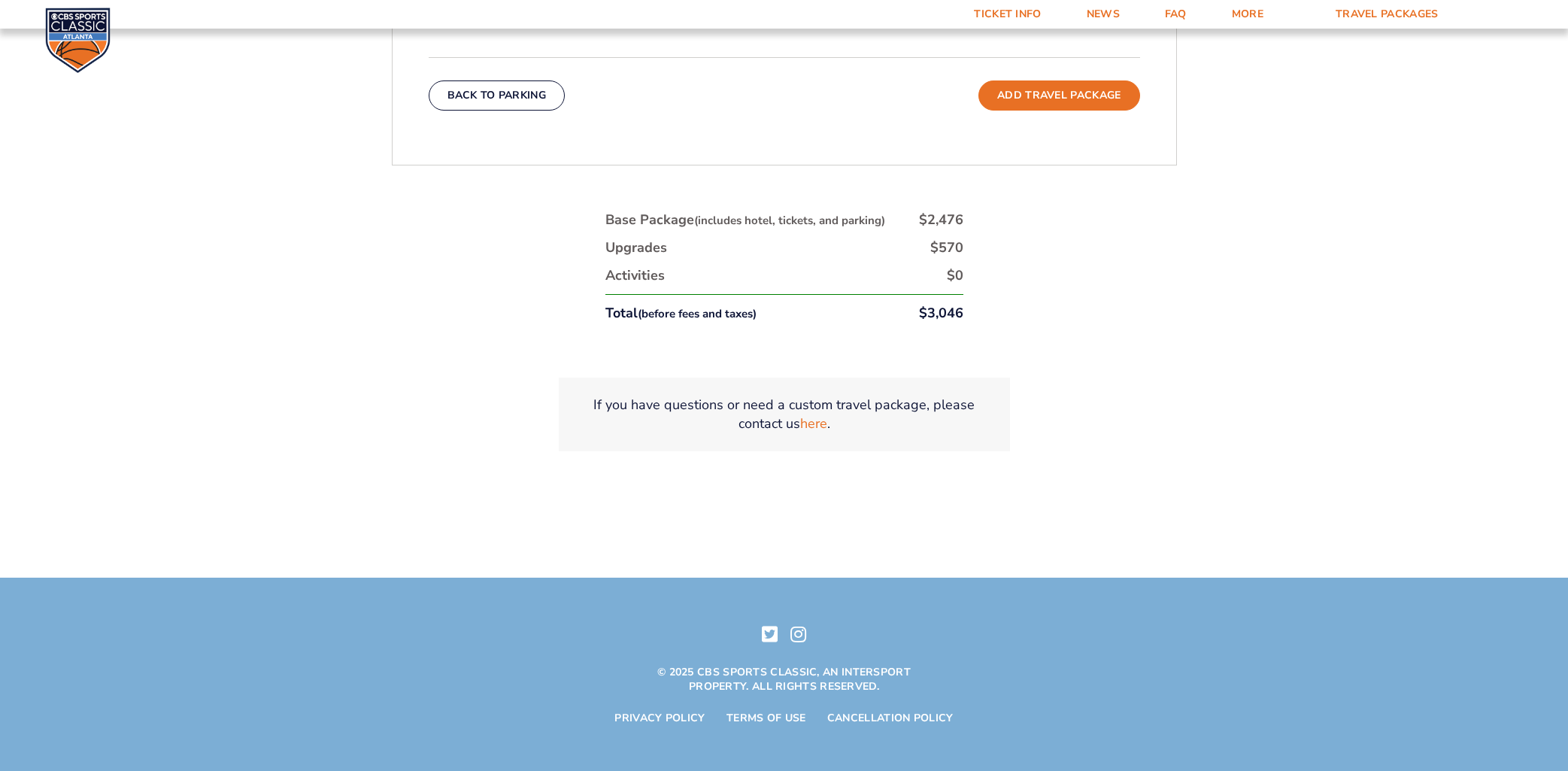
scroll to position [1070, 0]
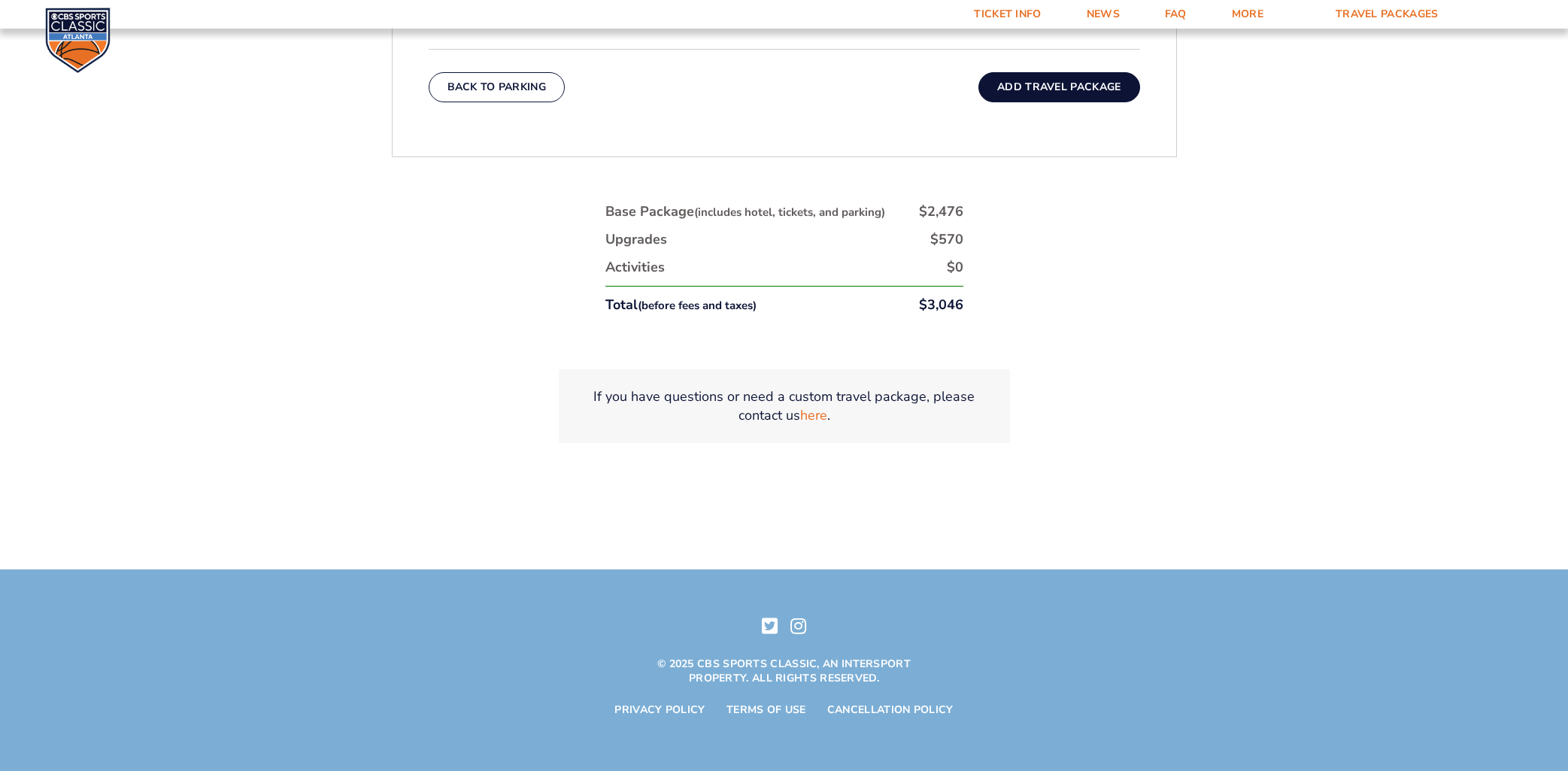
type input "[PERSON_NAME]"
click at [1028, 93] on button "Add Travel Package" at bounding box center [1059, 86] width 161 height 30
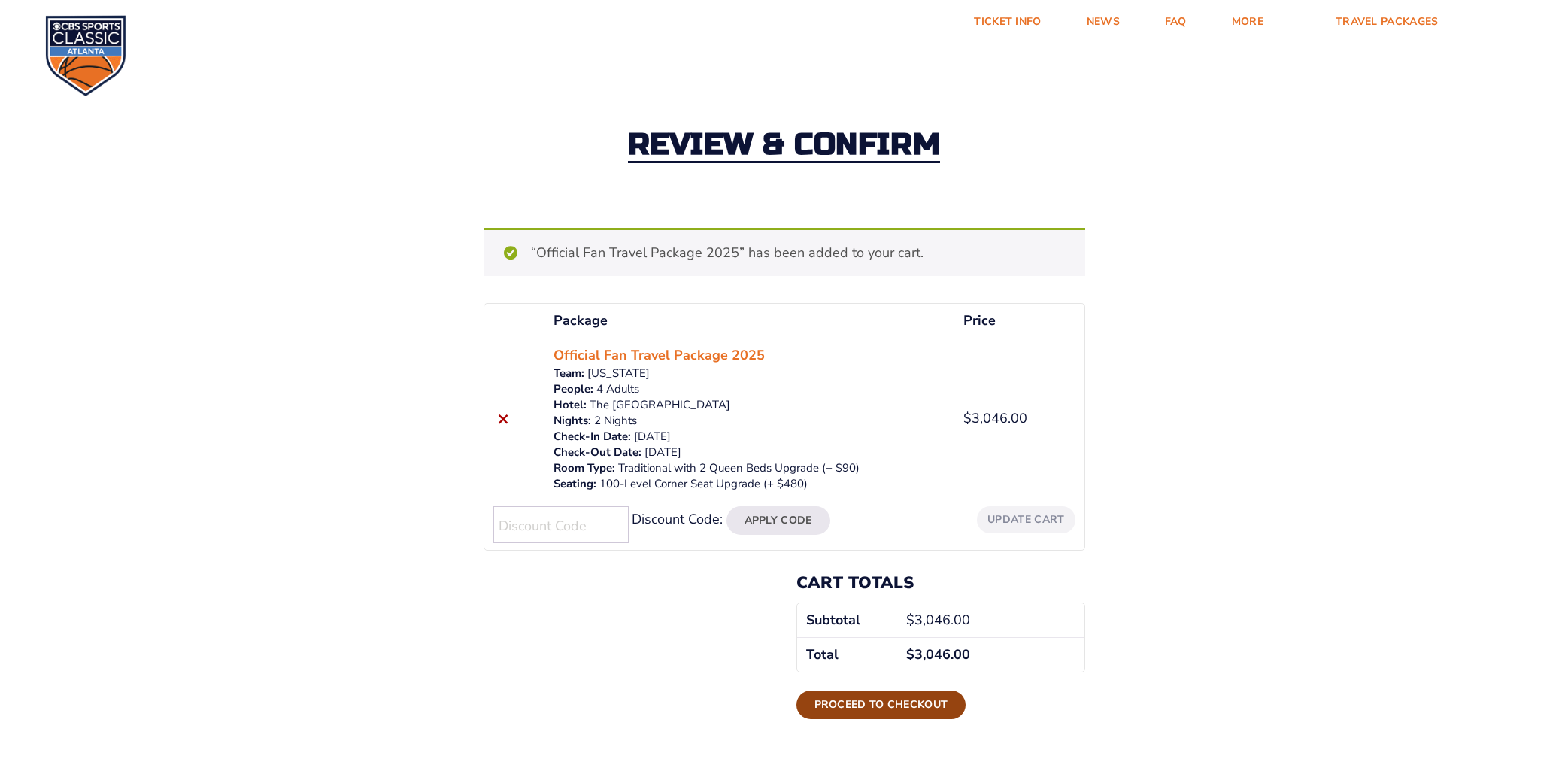
click at [862, 700] on link "Proceed to checkout" at bounding box center [880, 705] width 170 height 29
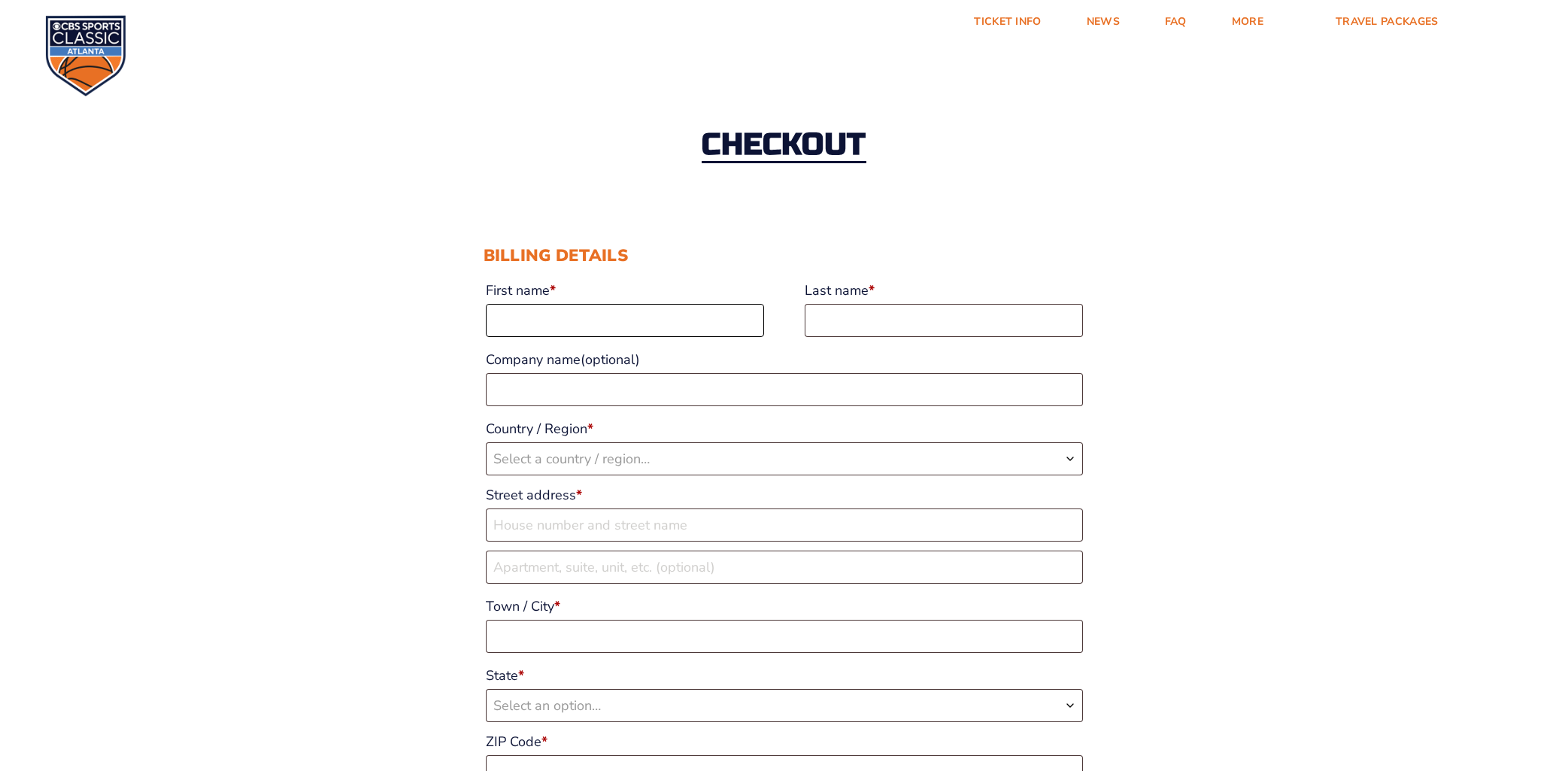
scroll to position [1, 0]
click at [596, 329] on input "First name *" at bounding box center [625, 320] width 278 height 33
click at [563, 316] on input "First name *" at bounding box center [625, 320] width 278 height 33
type input "Brandon"
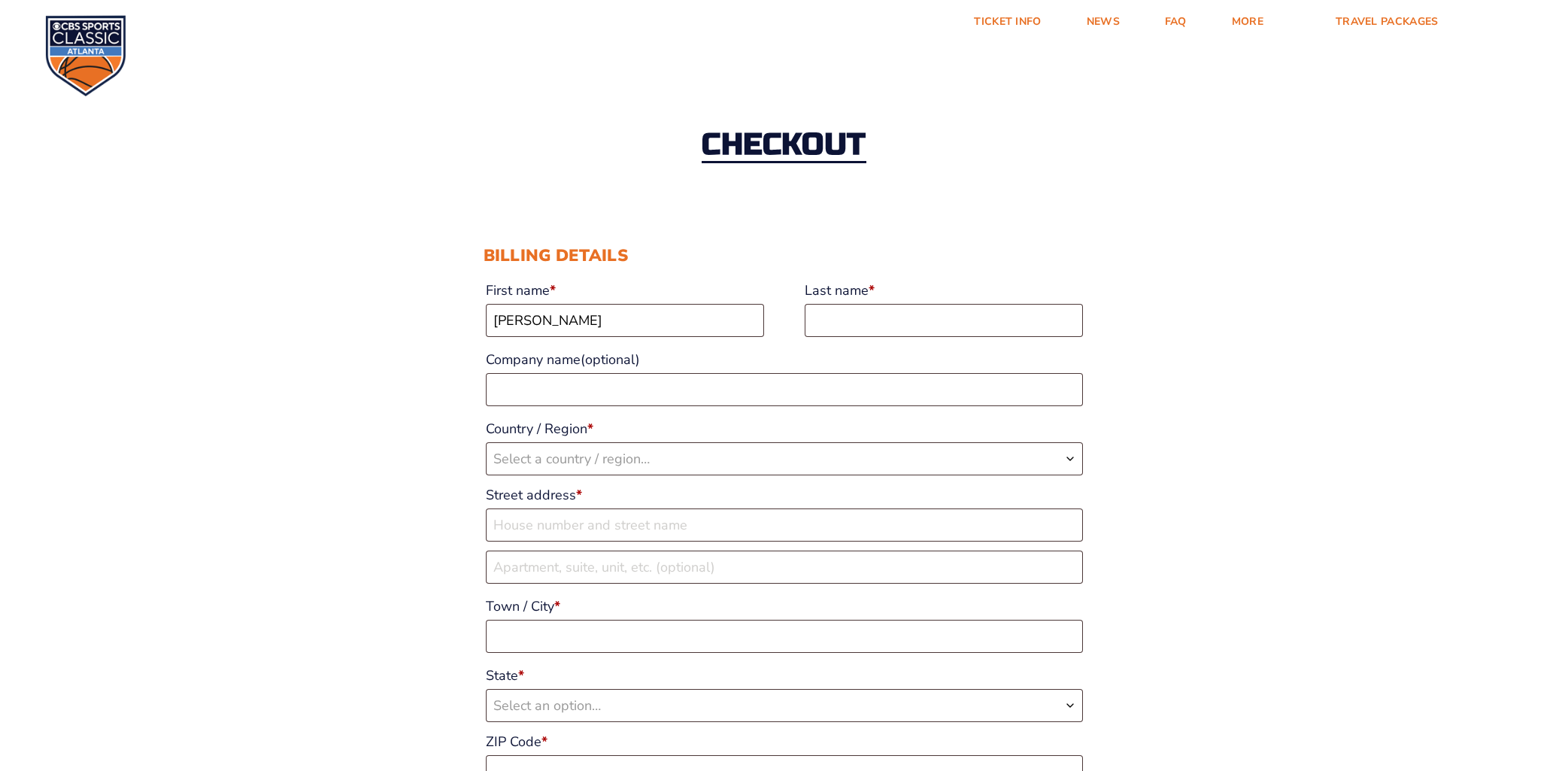
type input "Bushnell"
select select "US"
type input "60 Fallen Branch Circle Southeast"
type input "Rome"
type input "30161"
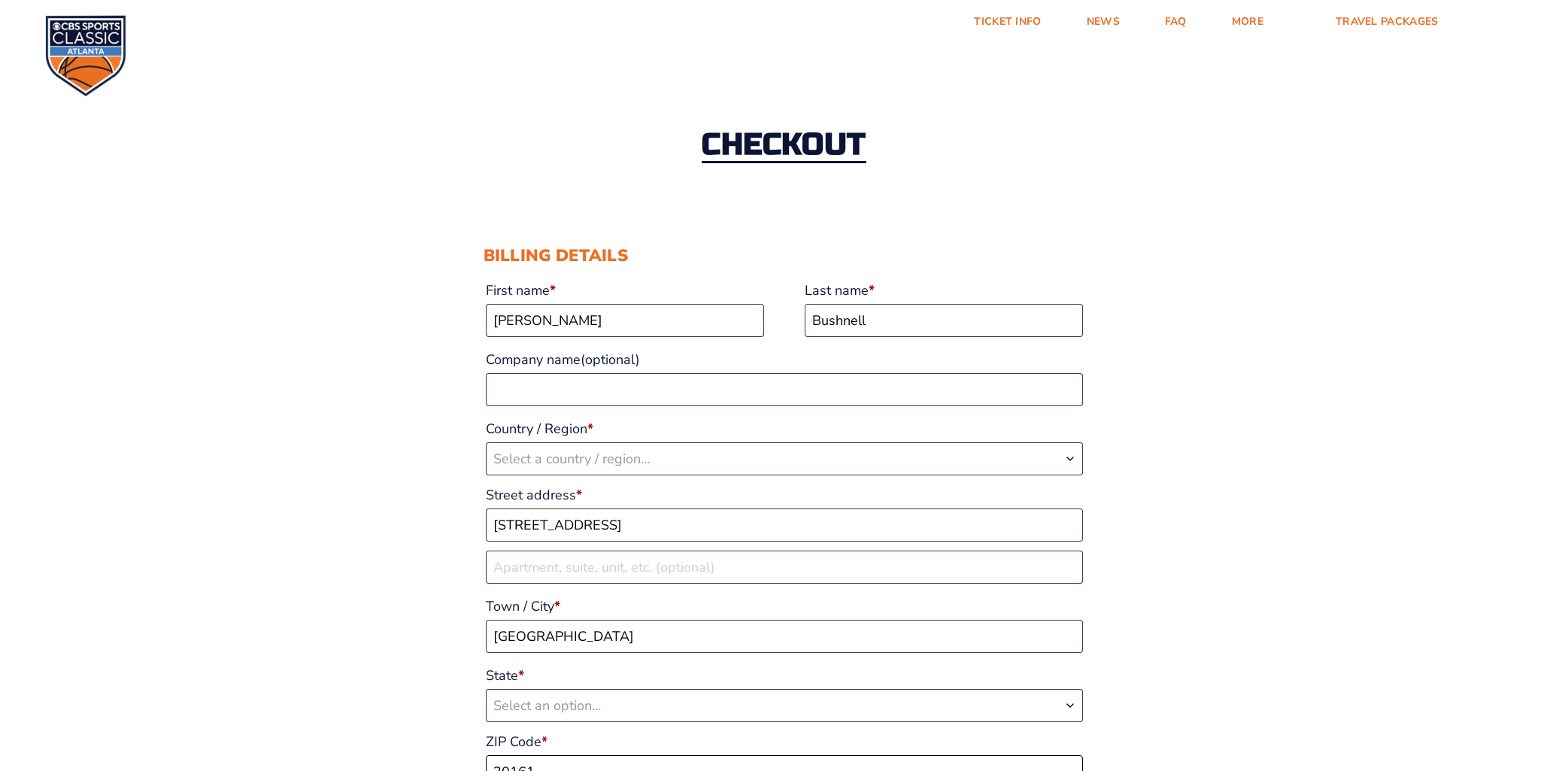
type input "17067671180"
type input "[PERSON_NAME][EMAIL_ADDRESS][PERSON_NAME][DOMAIN_NAME]"
select select "US"
select select "GA"
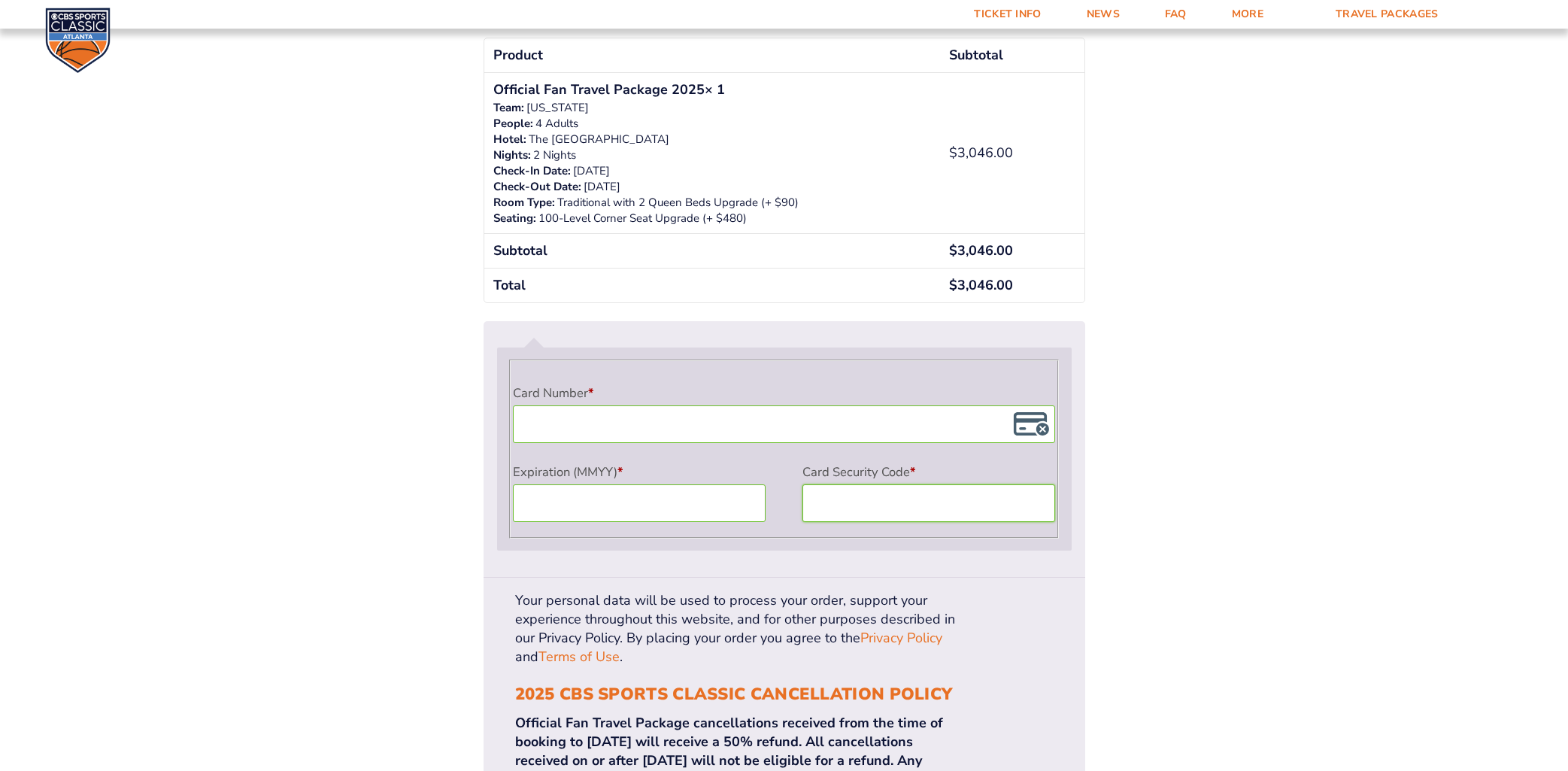
scroll to position [1115, 0]
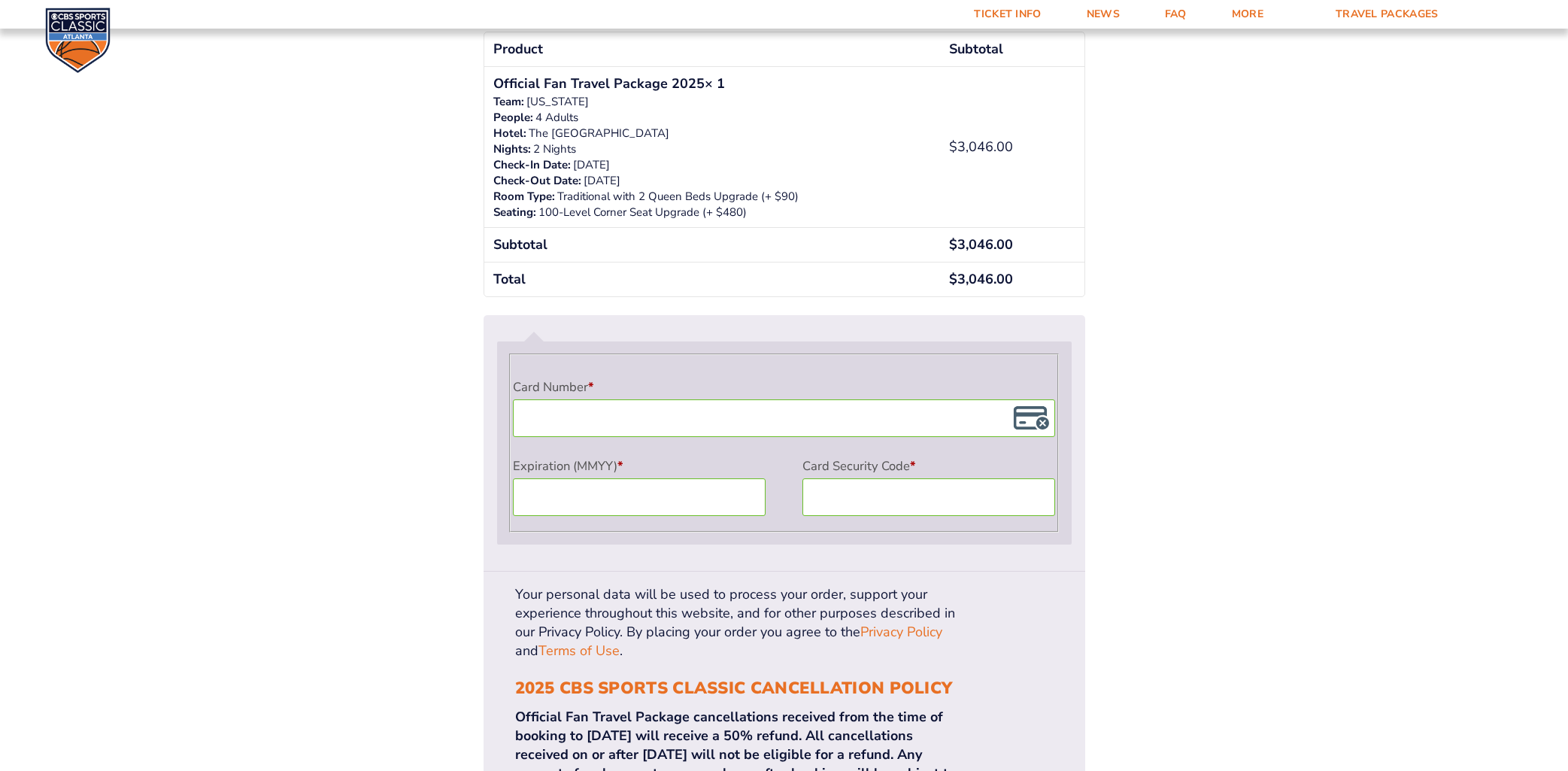
click at [987, 565] on ul "Payment Info Card Number * Expiration (MMYY) * Card Security Code *" at bounding box center [784, 443] width 602 height 255
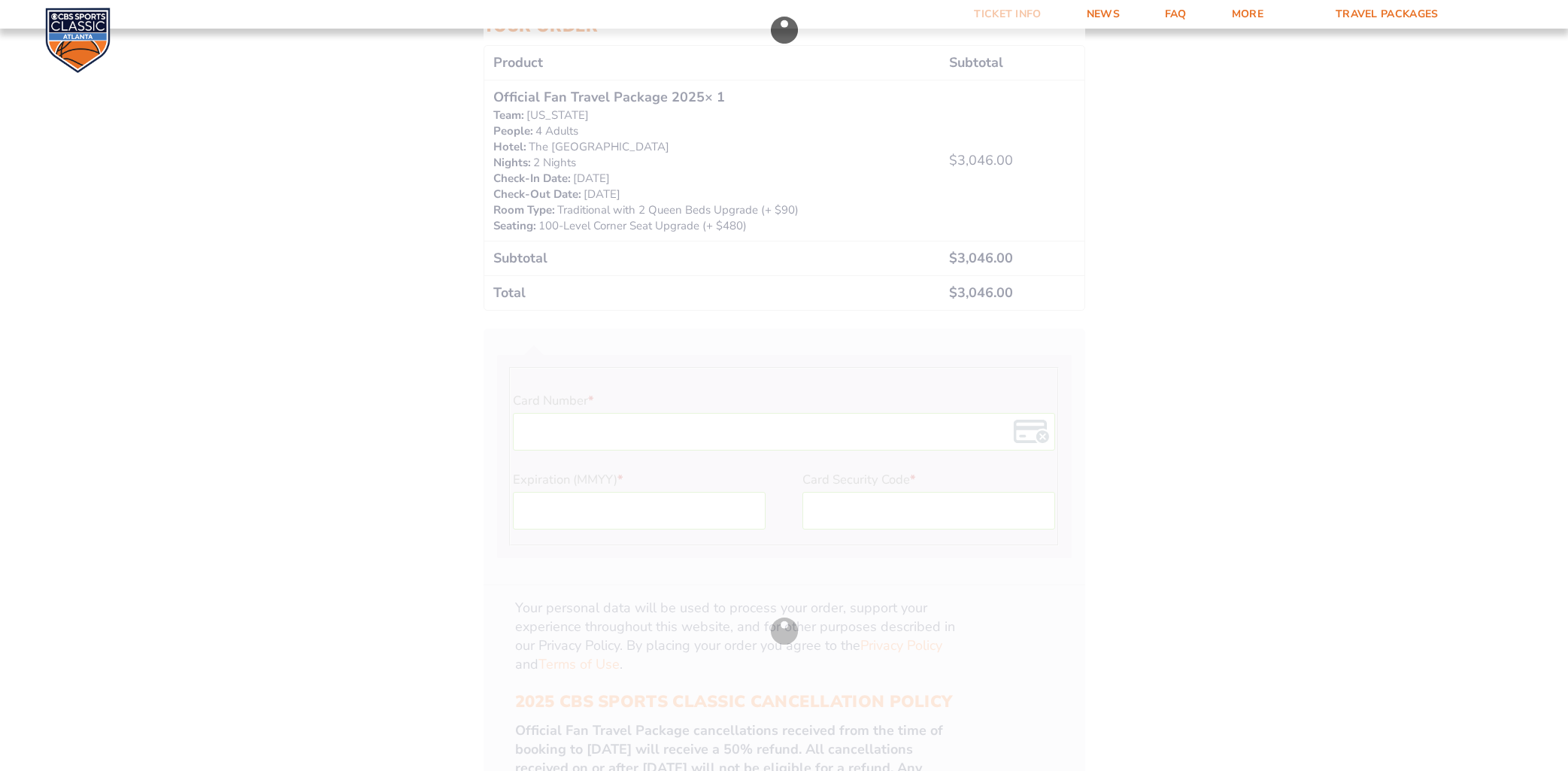
scroll to position [1082, 0]
